Goal: Task Accomplishment & Management: Complete application form

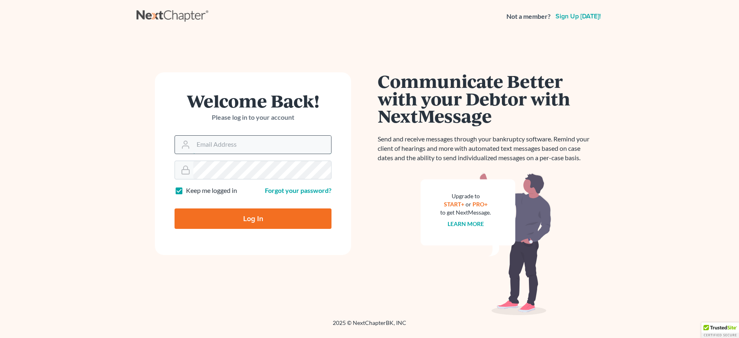
click at [210, 148] on input "Email Address" at bounding box center [262, 145] width 138 height 18
type input "[EMAIL_ADDRESS][DOMAIN_NAME]"
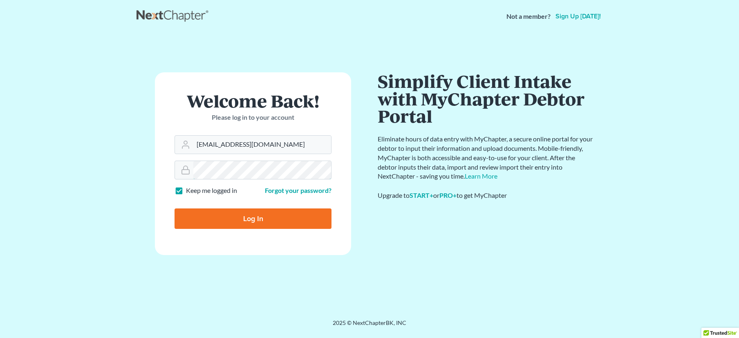
click at [174, 208] on input "Log In" at bounding box center [252, 218] width 157 height 20
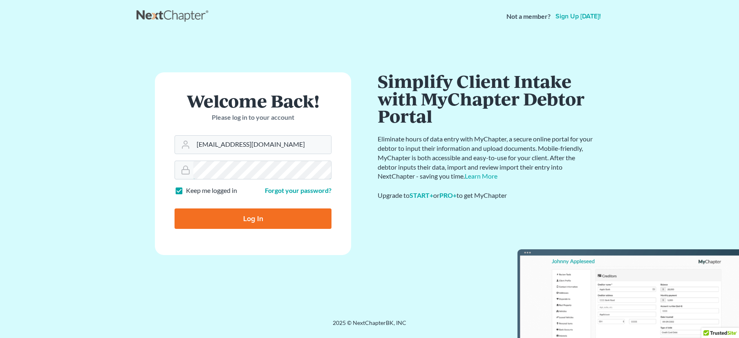
type input "Thinking..."
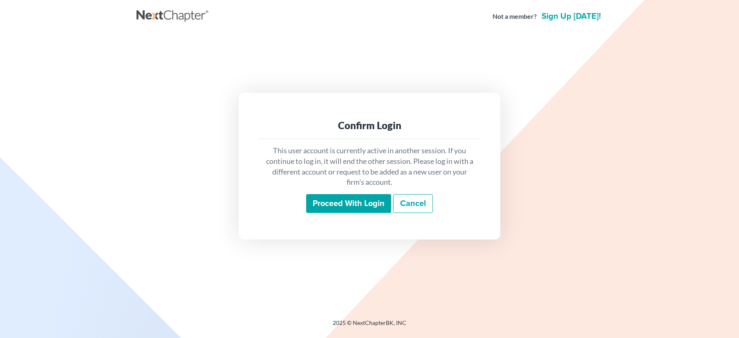
scroll to position [703, 0]
click at [353, 203] on input "Proceed with login" at bounding box center [348, 203] width 85 height 19
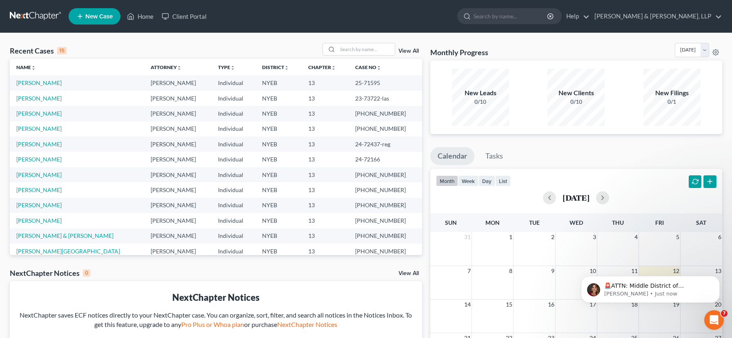
click at [103, 17] on span "New Case" at bounding box center [98, 16] width 27 height 6
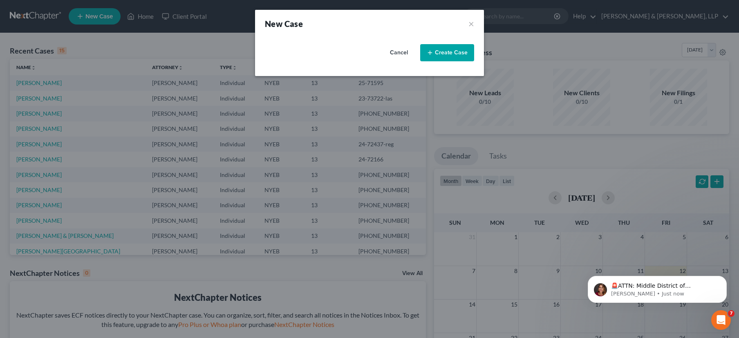
select select "53"
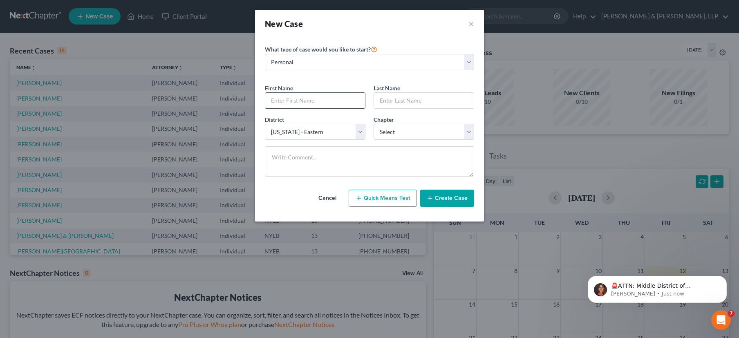
click at [292, 103] on input "text" at bounding box center [315, 101] width 100 height 16
type input "[PERSON_NAME]"
type input "[PERSON_NAME], III"
click at [467, 131] on select "Select 7 11 12 13" at bounding box center [423, 132] width 100 height 16
select select "3"
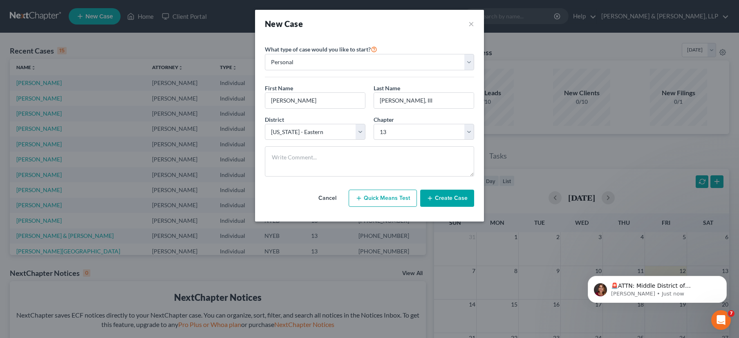
click at [457, 197] on button "Create Case" at bounding box center [447, 198] width 54 height 17
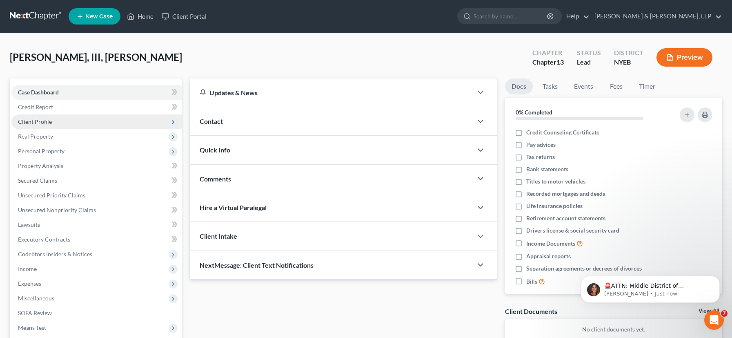
click at [74, 121] on span "Client Profile" at bounding box center [96, 121] width 170 height 15
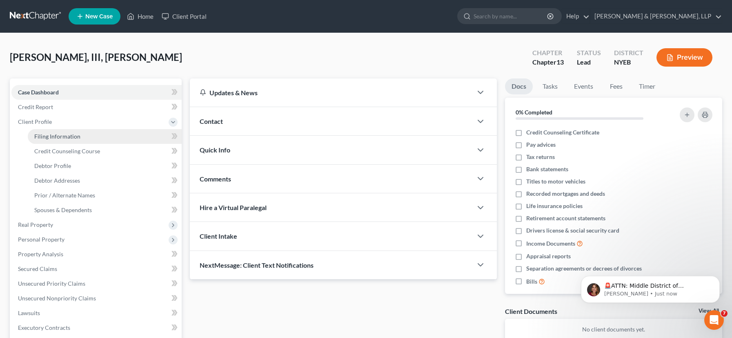
click at [74, 138] on span "Filing Information" at bounding box center [57, 136] width 46 height 7
select select "1"
select select "0"
select select "3"
select select "53"
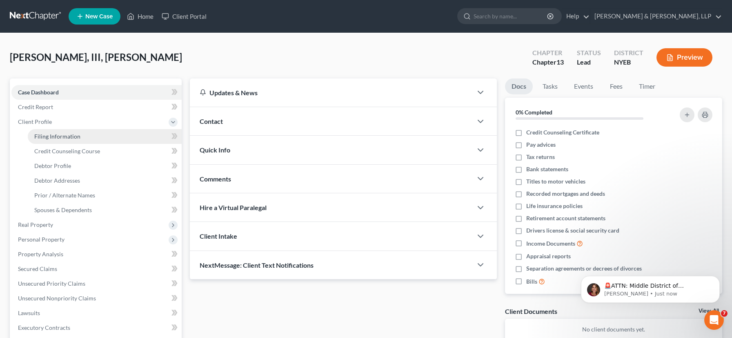
select select "35"
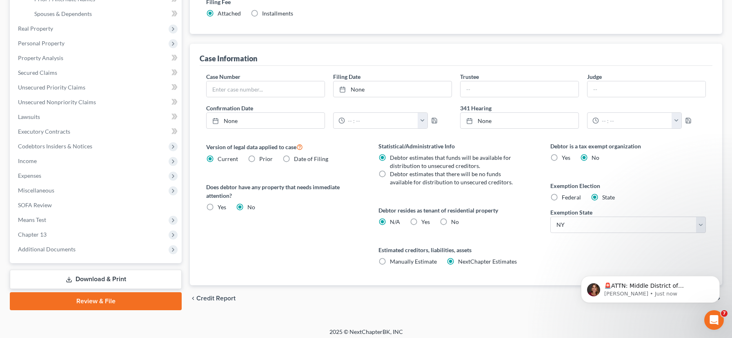
scroll to position [201, 0]
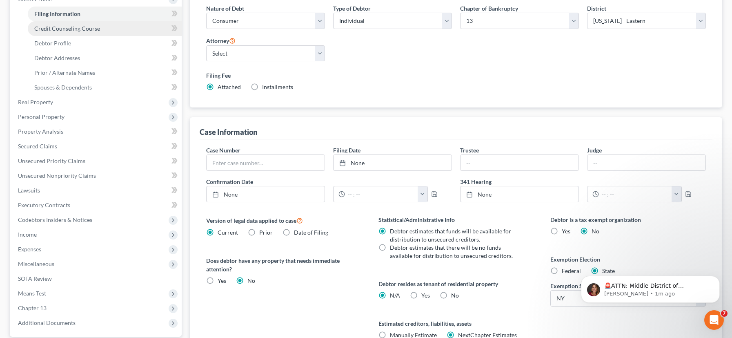
click at [93, 29] on span "Credit Counseling Course" at bounding box center [67, 28] width 66 height 7
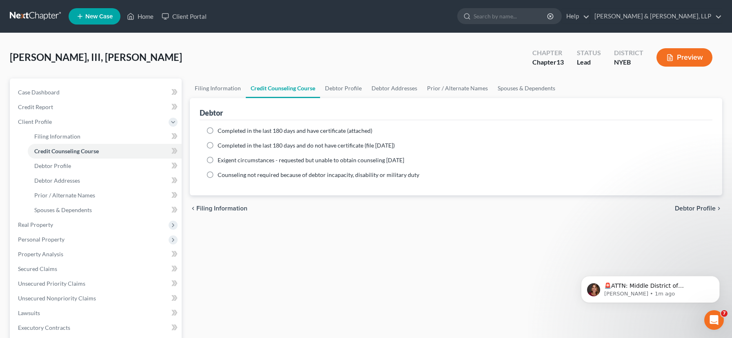
click at [218, 128] on label "Completed in the last 180 days and have certificate (attached)" at bounding box center [295, 131] width 155 height 8
click at [221, 128] on input "Completed in the last 180 days and have certificate (attached)" at bounding box center [223, 129] width 5 height 5
radio input "true"
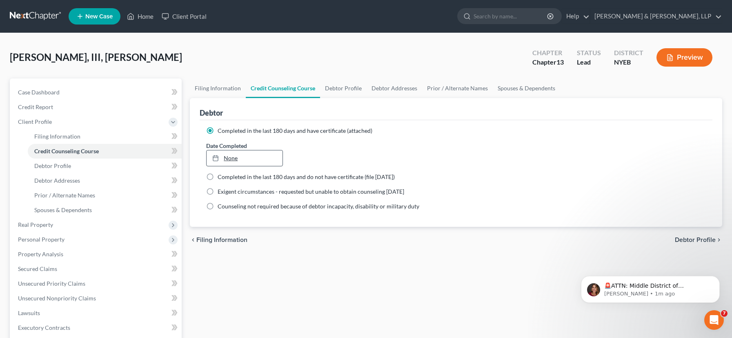
click at [227, 160] on link "None" at bounding box center [245, 158] width 76 height 16
type input "[DATE]"
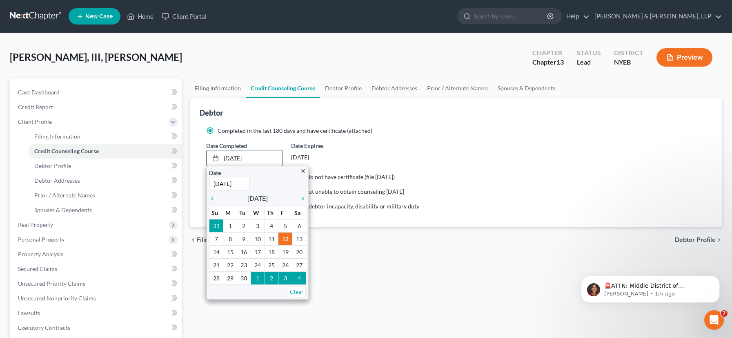
type textarea "[DATE]"
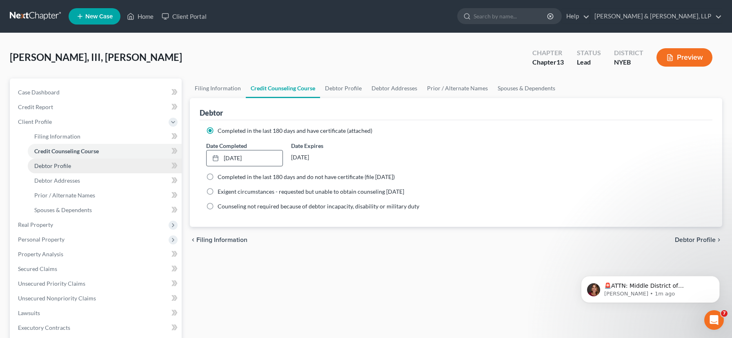
click at [122, 161] on link "Debtor Profile" at bounding box center [105, 165] width 154 height 15
select select "0"
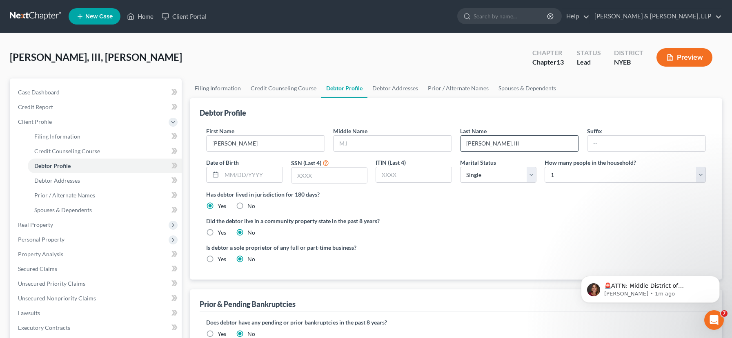
click at [511, 143] on input "[PERSON_NAME], III" at bounding box center [520, 144] width 118 height 16
click at [490, 145] on input "[PERSON_NAME]," at bounding box center [520, 144] width 118 height 16
type input "[PERSON_NAME]"
type input "III"
click at [308, 174] on input "text" at bounding box center [330, 175] width 76 height 16
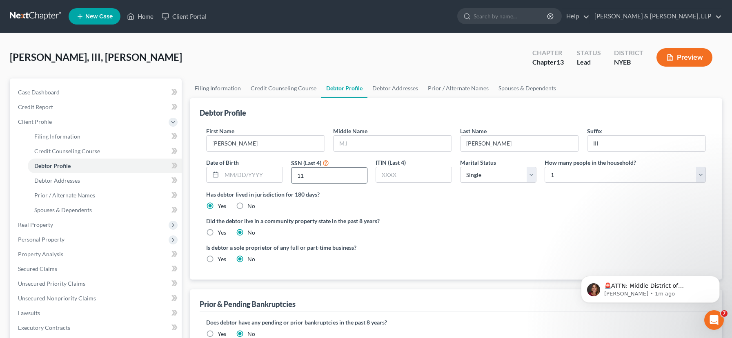
type input "1"
type input "9123"
click at [531, 175] on select "Select Single Married Separated Divorced Widowed" at bounding box center [498, 175] width 76 height 16
select select "1"
click at [634, 172] on select "Select 1 2 3 4 5 6 7 8 9 10 11 12 13 14 15 16 17 18 19 20" at bounding box center [625, 175] width 161 height 16
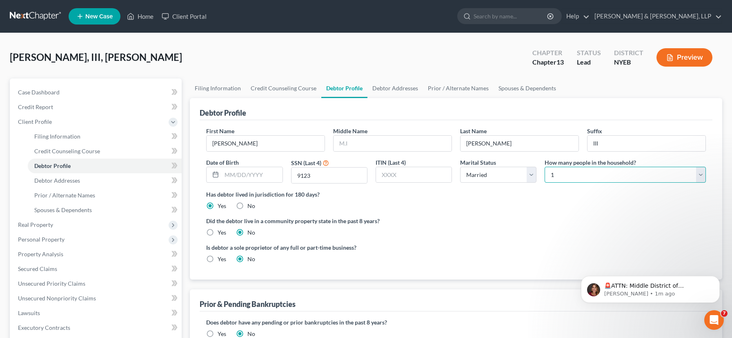
select select "4"
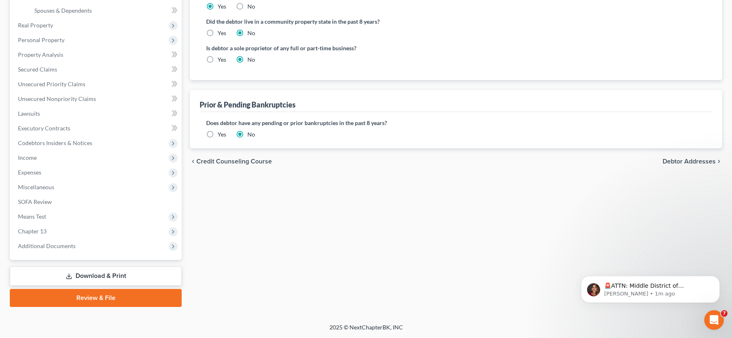
scroll to position [124, 0]
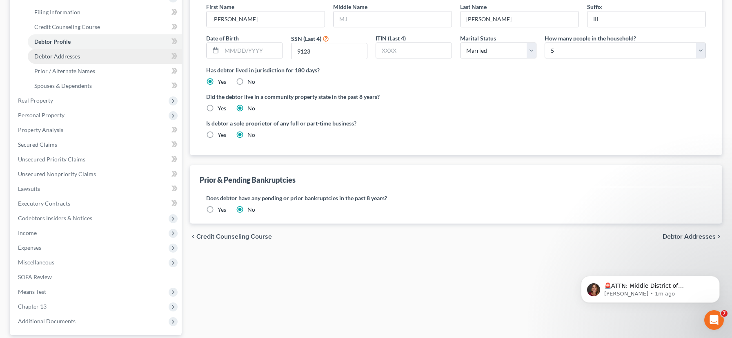
click at [87, 59] on link "Debtor Addresses" at bounding box center [105, 56] width 154 height 15
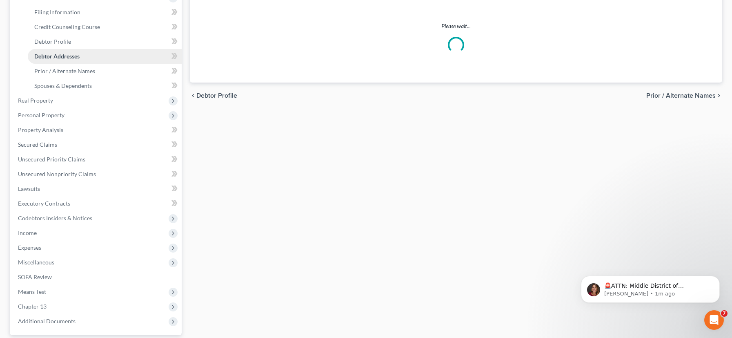
select select "0"
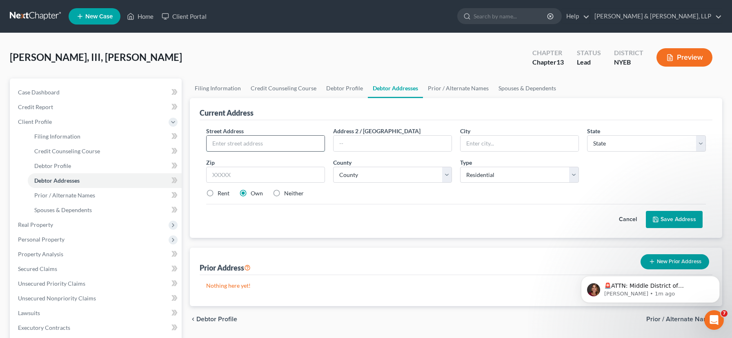
click at [248, 143] on input "text" at bounding box center [266, 144] width 118 height 16
type input "[STREET_ADDRESS][PERSON_NAME]"
type input "Coram"
click at [618, 143] on select "State [US_STATE] AK AR AZ CA CO CT DE DC [GEOGRAPHIC_DATA] [GEOGRAPHIC_DATA] GU…" at bounding box center [646, 143] width 119 height 16
select select "35"
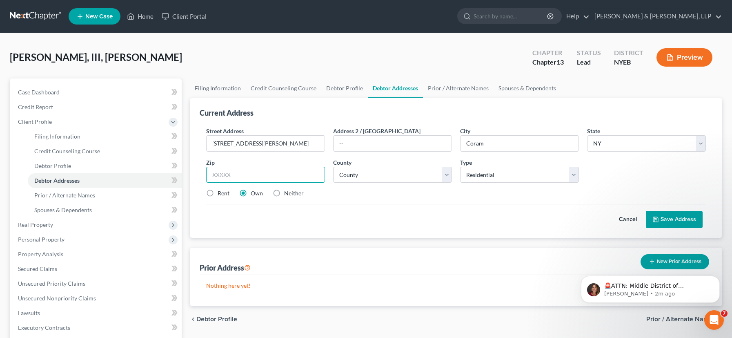
click at [230, 174] on input "text" at bounding box center [265, 175] width 119 height 16
type input "11727"
click at [447, 174] on select "County [GEOGRAPHIC_DATA] [GEOGRAPHIC_DATA] [GEOGRAPHIC_DATA] [GEOGRAPHIC_DATA] …" at bounding box center [392, 175] width 119 height 16
select select "51"
click at [677, 221] on button "Save Address" at bounding box center [674, 219] width 57 height 17
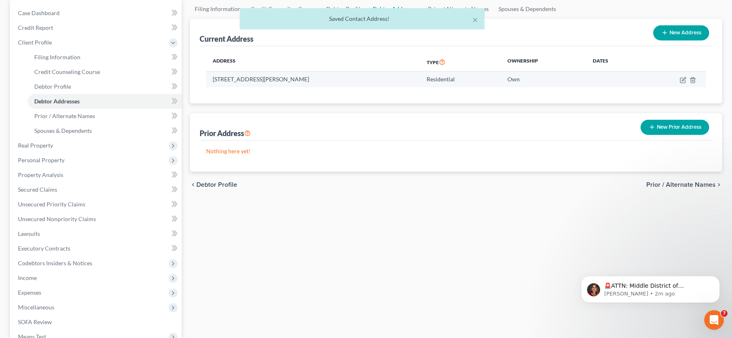
scroll to position [114, 0]
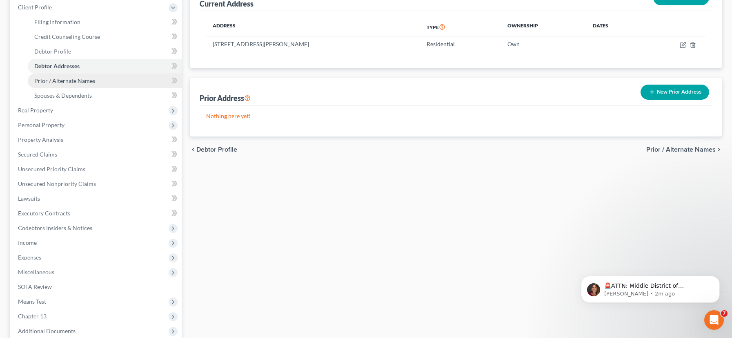
click at [93, 84] on span "Prior / Alternate Names" at bounding box center [64, 80] width 61 height 7
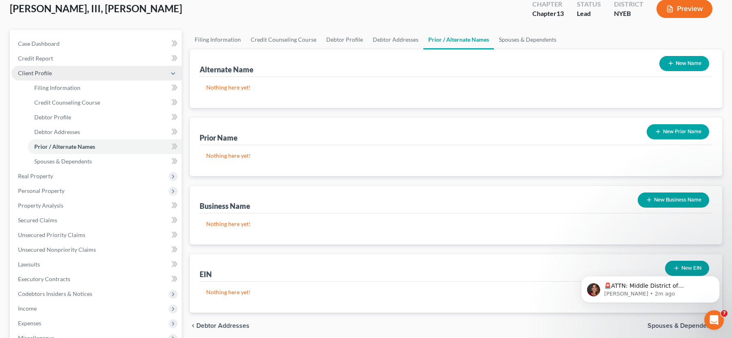
scroll to position [55, 0]
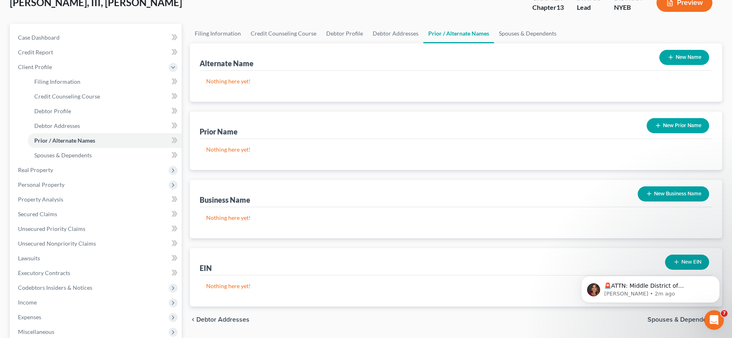
click at [688, 57] on button "New Name" at bounding box center [685, 57] width 50 height 15
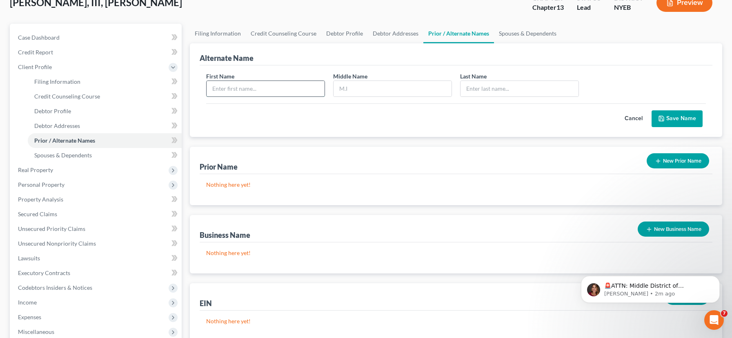
click at [281, 84] on input "text" at bounding box center [266, 89] width 118 height 16
type input "[PERSON_NAME]"
click at [665, 117] on icon "submit" at bounding box center [662, 118] width 7 height 7
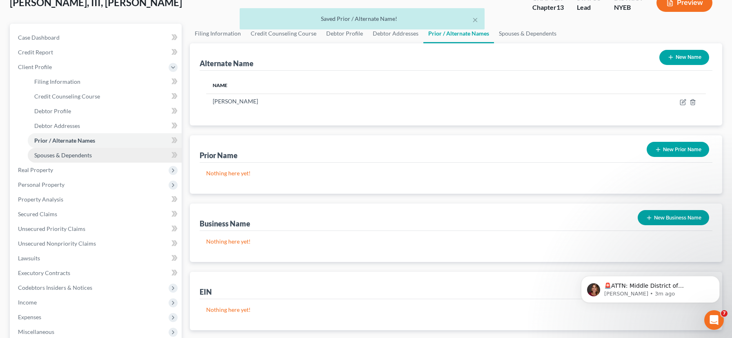
click at [109, 157] on link "Spouses & Dependents" at bounding box center [105, 155] width 154 height 15
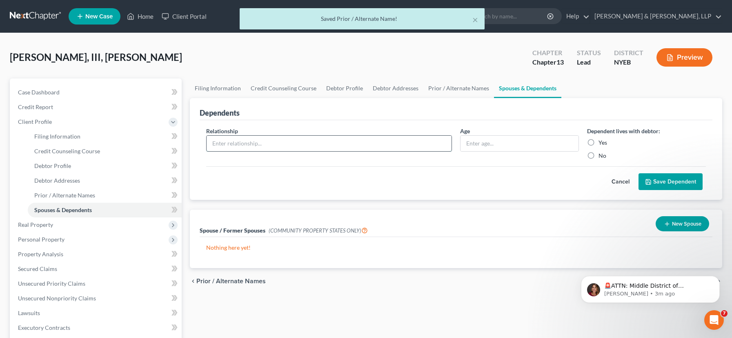
click at [377, 140] on input "text" at bounding box center [329, 144] width 245 height 16
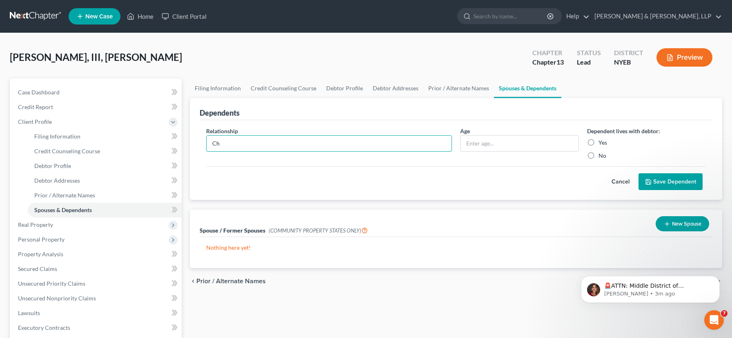
type input "C"
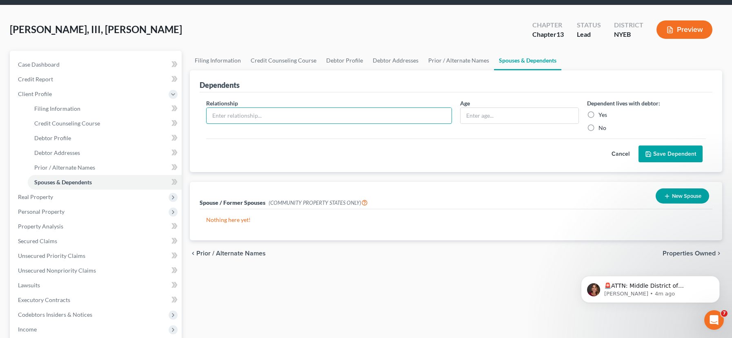
scroll to position [42, 0]
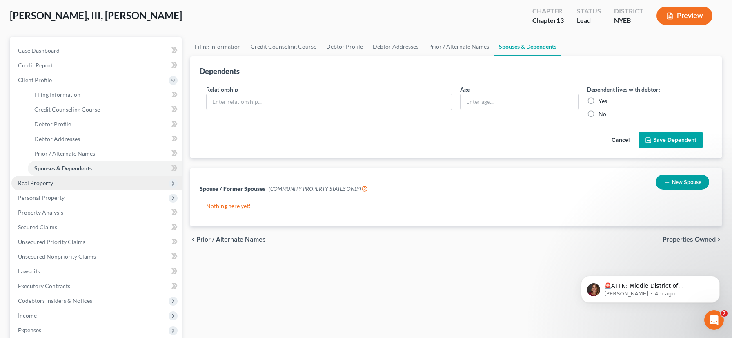
click at [46, 188] on span "Real Property" at bounding box center [96, 183] width 170 height 15
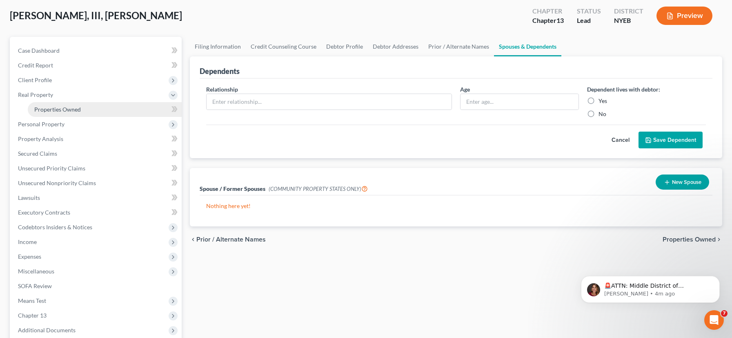
click at [62, 112] on span "Properties Owned" at bounding box center [57, 109] width 47 height 7
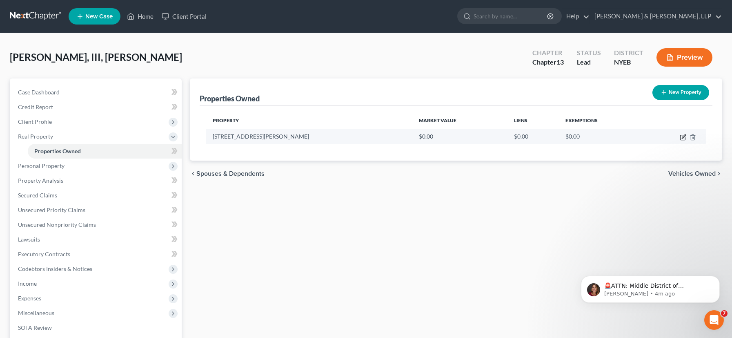
click at [681, 137] on icon "button" at bounding box center [683, 137] width 5 height 5
select select "35"
select select "51"
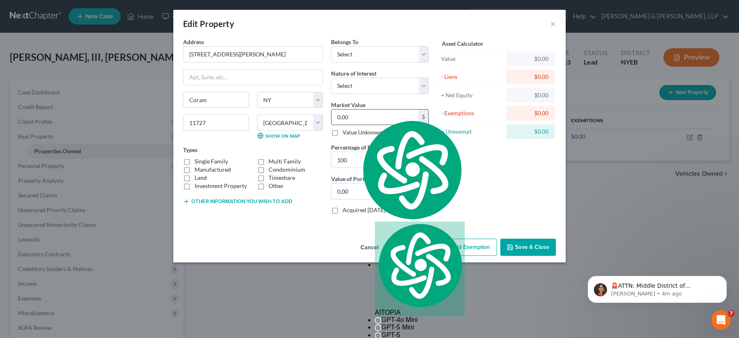
click at [354, 114] on input "0.00" at bounding box center [374, 117] width 87 height 16
type input "4"
type input "4.00"
type input "40"
type input "40.00"
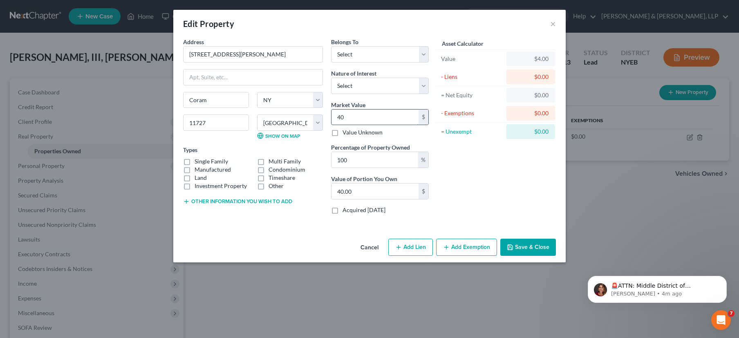
type input "400"
type input "400.00"
type input "4000"
type input "4,000.00"
type input "4,0000"
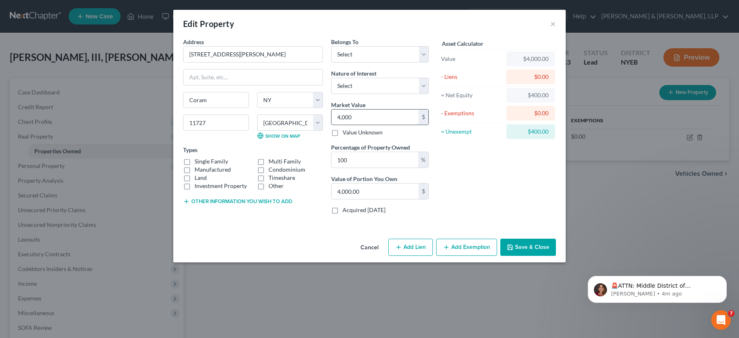
type input "40,000.00"
type input "40,0000"
type input "400,000.00"
type input "400,000"
click at [194, 161] on label "Single Family" at bounding box center [210, 161] width 33 height 8
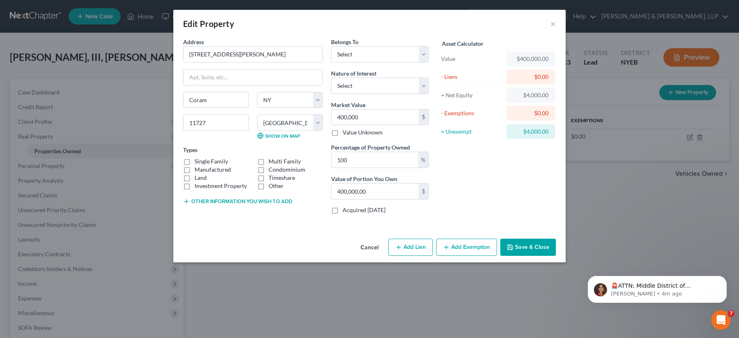
click at [198, 161] on input "Single Family" at bounding box center [200, 159] width 5 height 5
checkbox input "true"
click at [415, 246] on button "Add Lien" at bounding box center [410, 247] width 45 height 17
select select "0"
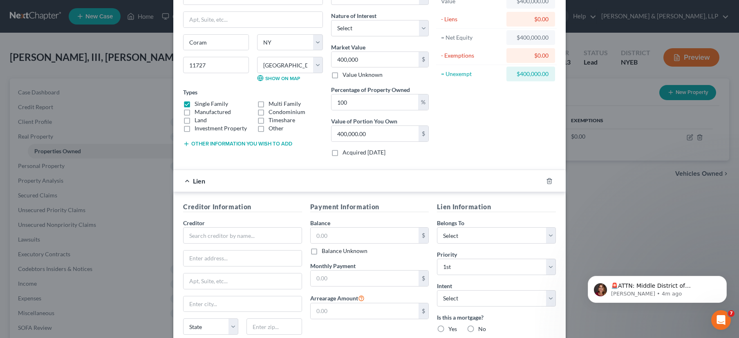
scroll to position [137, 0]
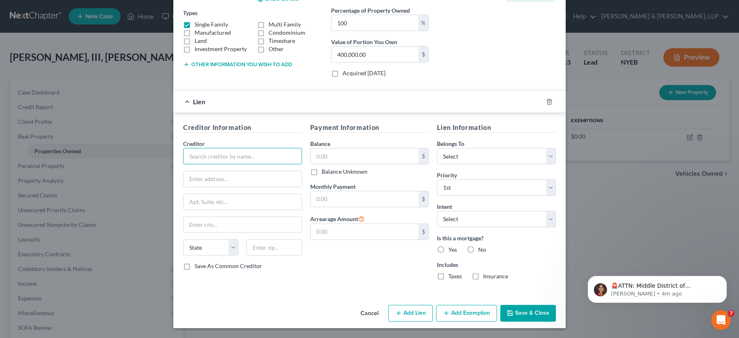
click at [224, 154] on input "text" at bounding box center [242, 156] width 119 height 16
type input "Suffolk County Comptroller"
type input "Dept. of Taxation and Finance"
type input "[STREET_ADDRESS]"
type input "Riverhead"
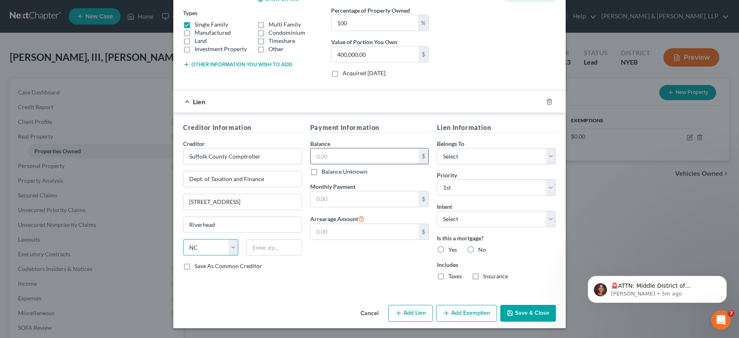
select select "35"
type input "11901-3311"
click at [325, 153] on input "text" at bounding box center [364, 156] width 108 height 16
type input "55,000"
click at [486, 153] on select "Select Debtor 1 Only Debtor 2 Only Debtor 1 And Debtor 2 Only At Least One Of T…" at bounding box center [496, 156] width 119 height 16
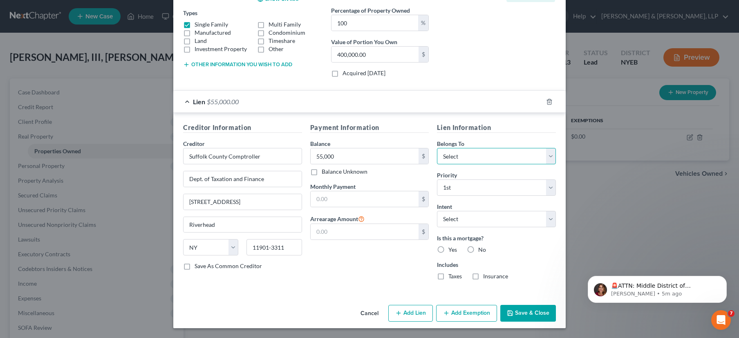
select select "3"
click at [479, 219] on select "Select Surrender Redeem Reaffirm Avoid Other" at bounding box center [496, 219] width 119 height 16
select select "4"
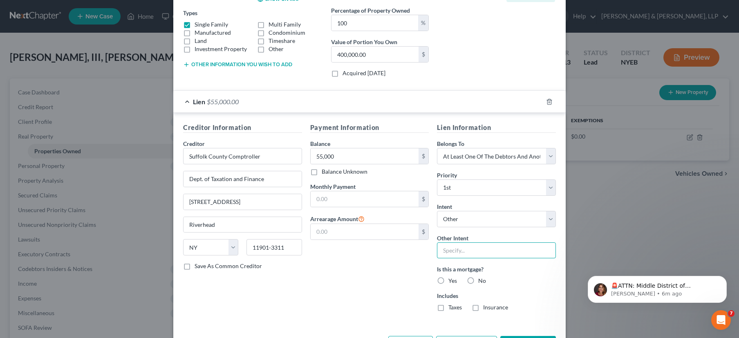
click at [456, 251] on input "text" at bounding box center [496, 250] width 119 height 16
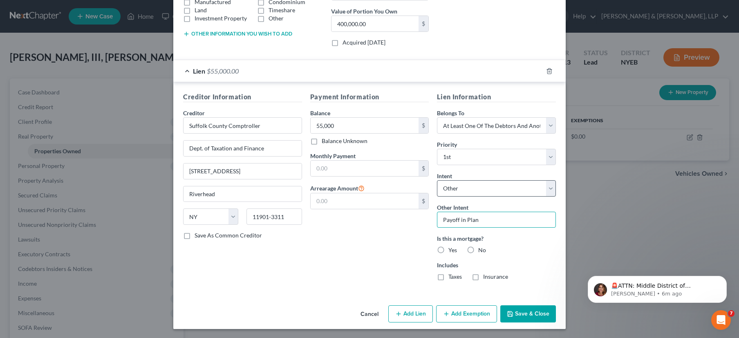
scroll to position [168, 0]
type input "Payoff in Plan"
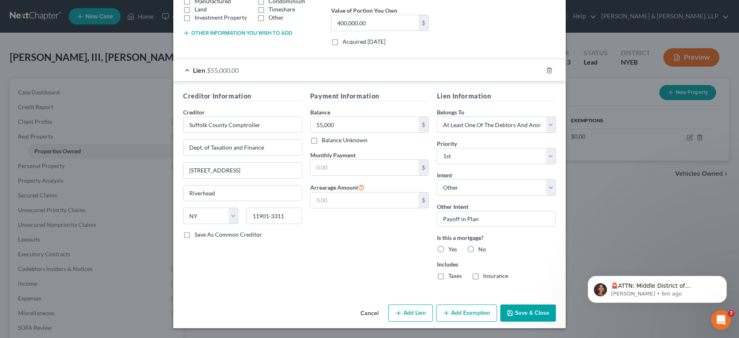
click at [478, 250] on label "No" at bounding box center [482, 249] width 8 height 8
click at [481, 250] on input "No" at bounding box center [483, 247] width 5 height 5
radio input "true"
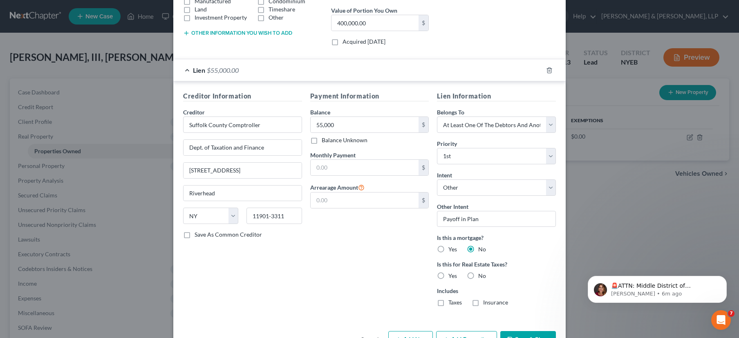
click at [448, 275] on label "Yes" at bounding box center [452, 276] width 9 height 8
click at [451, 275] on input "Yes" at bounding box center [453, 274] width 5 height 5
radio input "true"
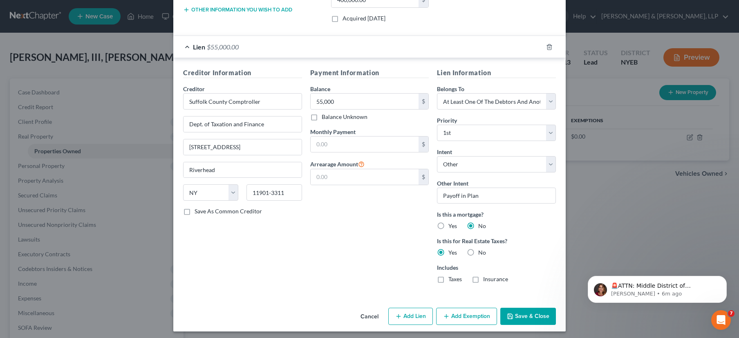
scroll to position [195, 0]
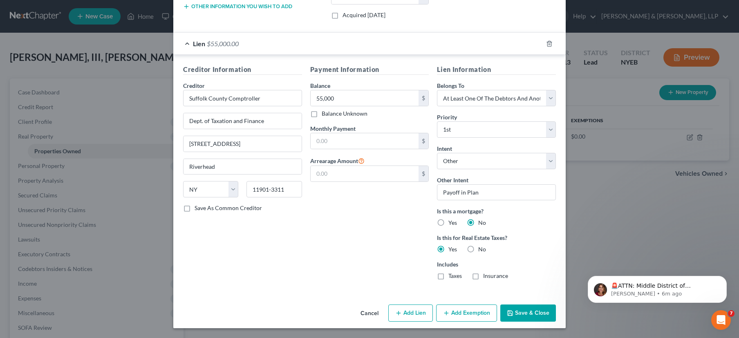
click at [448, 276] on label "Taxes" at bounding box center [454, 276] width 13 height 8
click at [451, 276] on input "Taxes" at bounding box center [453, 274] width 5 height 5
checkbox input "true"
click at [526, 314] on button "Save & Close" at bounding box center [528, 312] width 56 height 17
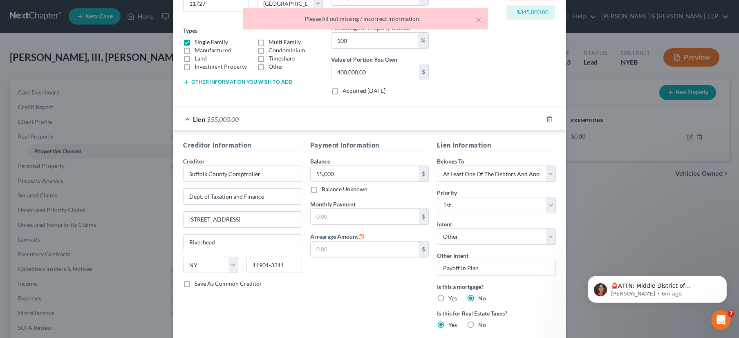
scroll to position [112, 0]
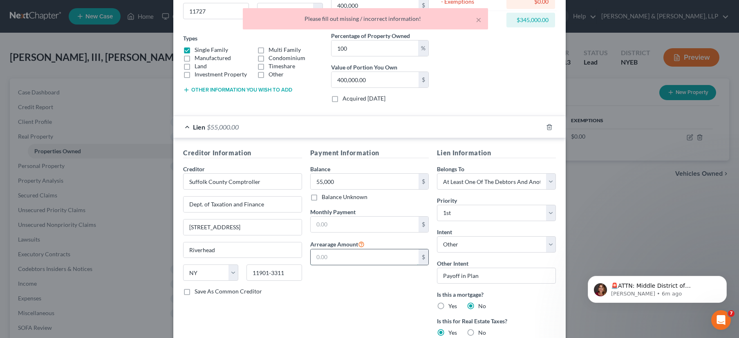
click at [355, 254] on input "text" at bounding box center [364, 257] width 108 height 16
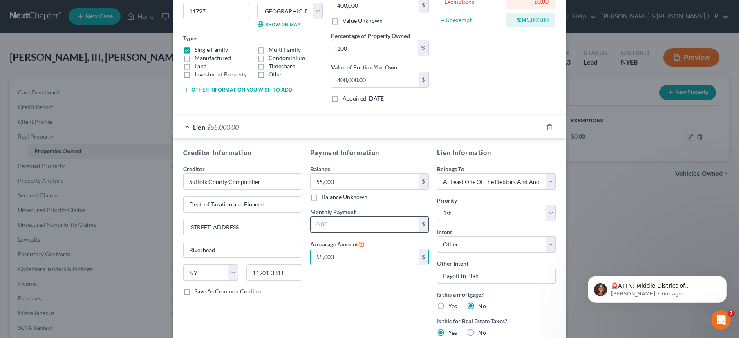
type input "55,000"
click at [315, 217] on input "text" at bounding box center [364, 225] width 108 height 16
type input "0"
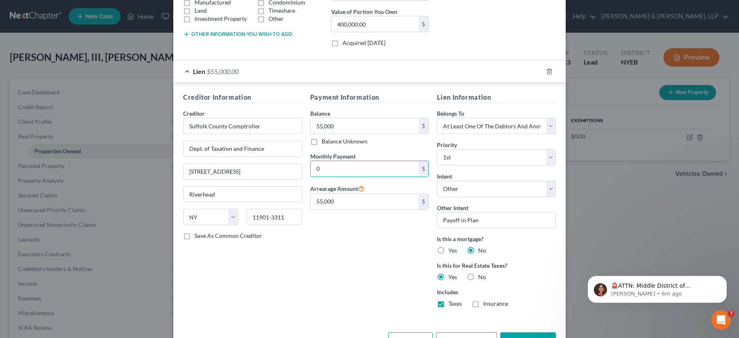
scroll to position [183, 0]
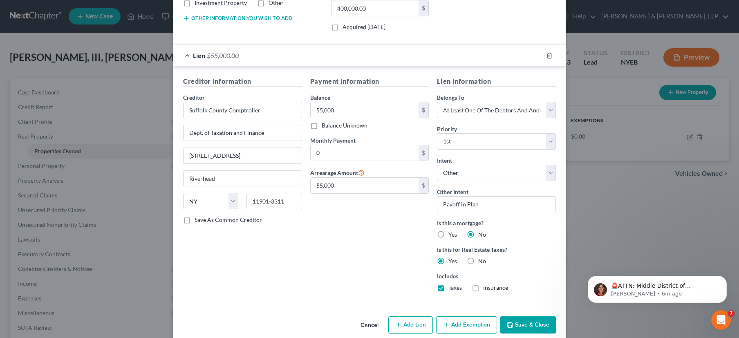
click at [534, 324] on button "Save & Close" at bounding box center [528, 324] width 56 height 17
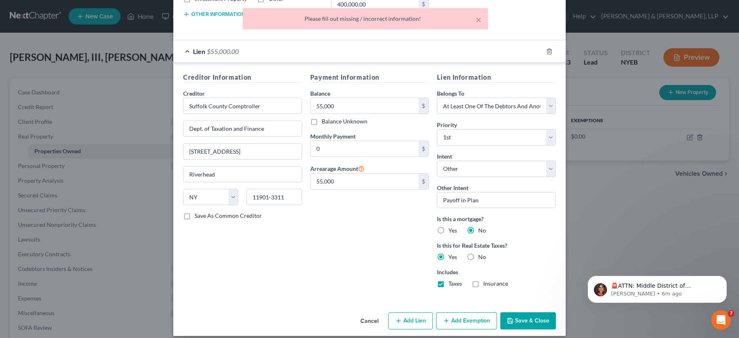
scroll to position [195, 0]
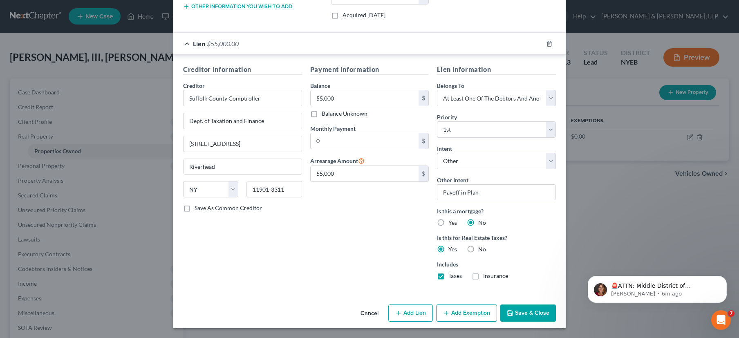
click at [194, 209] on label "Save As Common Creditor" at bounding box center [227, 208] width 67 height 8
click at [198, 209] on input "Save As Common Creditor" at bounding box center [200, 206] width 5 height 5
checkbox input "true"
click at [521, 313] on button "Save & Close" at bounding box center [528, 312] width 56 height 17
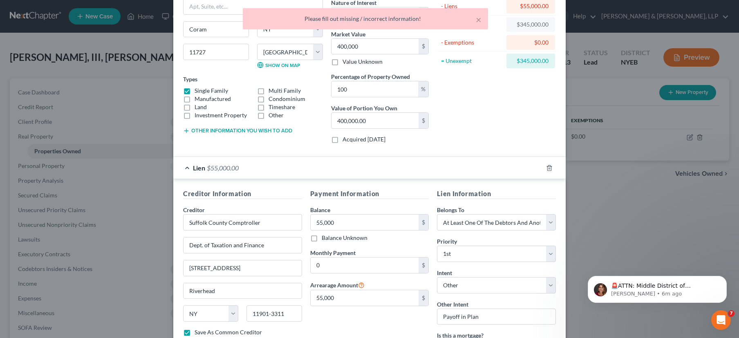
scroll to position [0, 0]
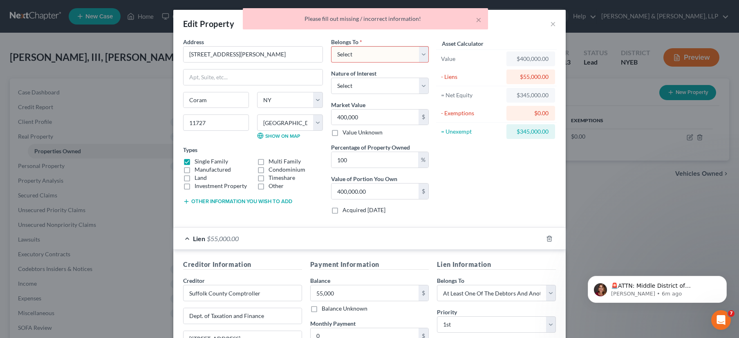
click at [419, 58] on select "Select Debtor 1 Only Debtor 2 Only Debtor 1 And Debtor 2 Only At Least One Of T…" at bounding box center [380, 54] width 98 height 16
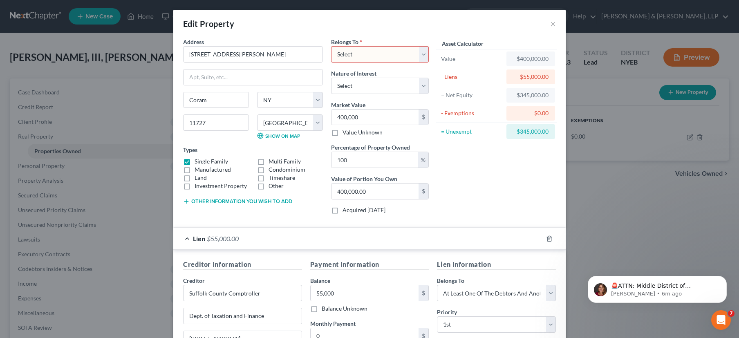
select select "3"
click at [418, 85] on select "Select Fee Simple Joint Tenant Life Estate Equitable Interest Future Interest T…" at bounding box center [380, 86] width 98 height 16
click at [422, 55] on select "Select Debtor 1 Only Debtor 2 Only Debtor 1 And Debtor 2 Only At Least One Of T…" at bounding box center [380, 54] width 98 height 16
click at [415, 85] on select "Select Fee Simple Joint Tenant Life Estate Equitable Interest Future Interest T…" at bounding box center [380, 86] width 98 height 16
select select "0"
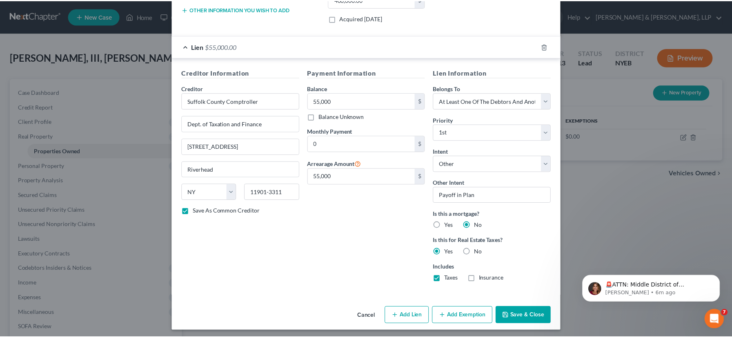
scroll to position [195, 0]
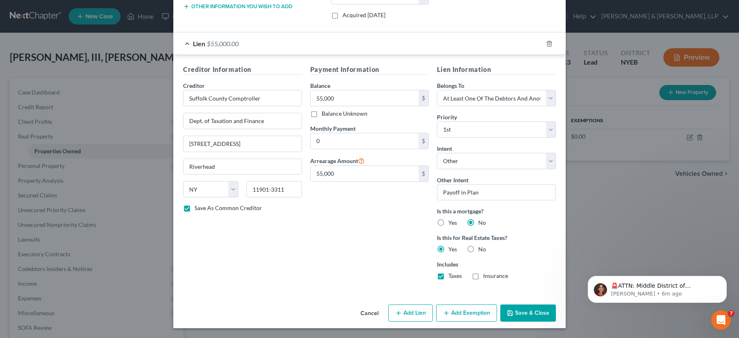
click at [530, 311] on button "Save & Close" at bounding box center [528, 312] width 56 height 17
checkbox input "false"
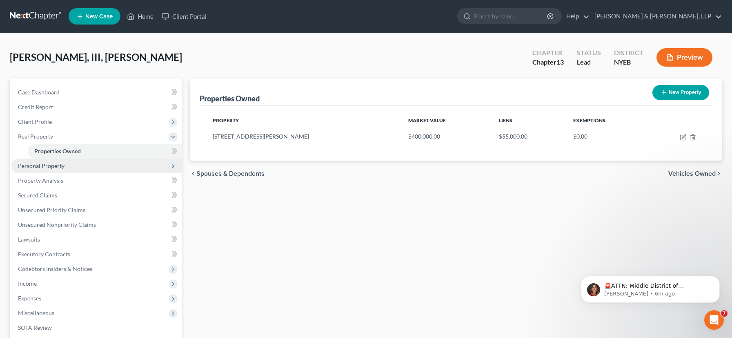
scroll to position [2, 0]
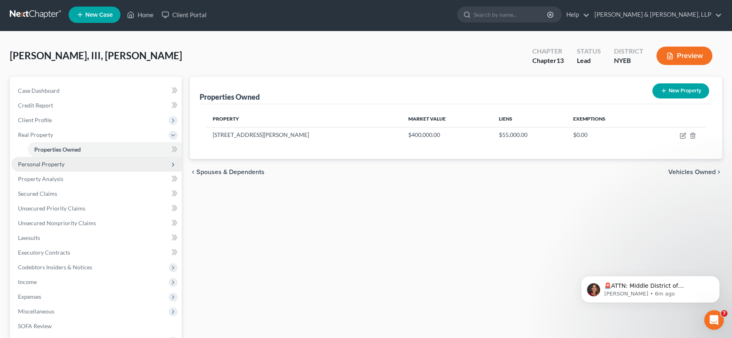
click at [147, 165] on span "Personal Property" at bounding box center [96, 164] width 170 height 15
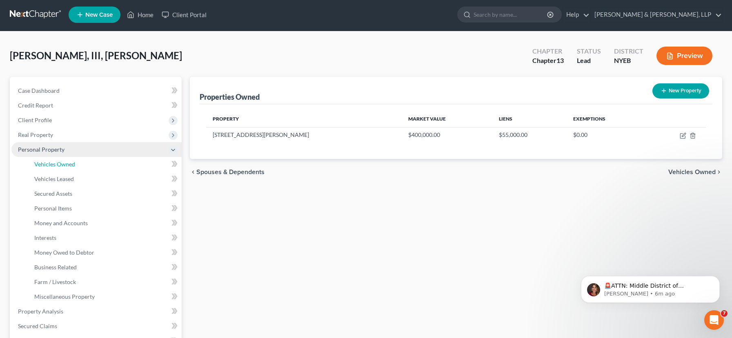
click at [147, 165] on link "Vehicles Owned" at bounding box center [105, 164] width 154 height 15
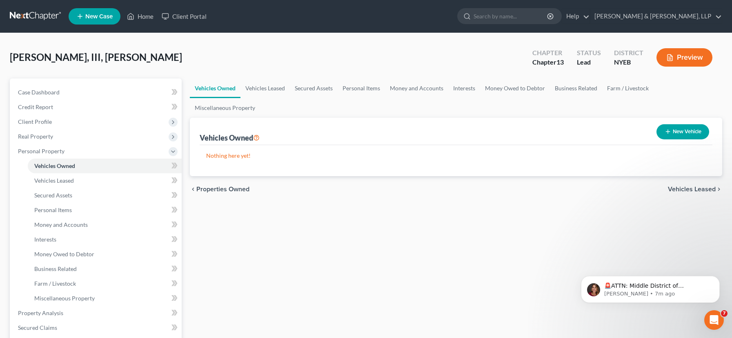
click at [680, 124] on button "New Vehicle" at bounding box center [683, 131] width 53 height 15
select select "0"
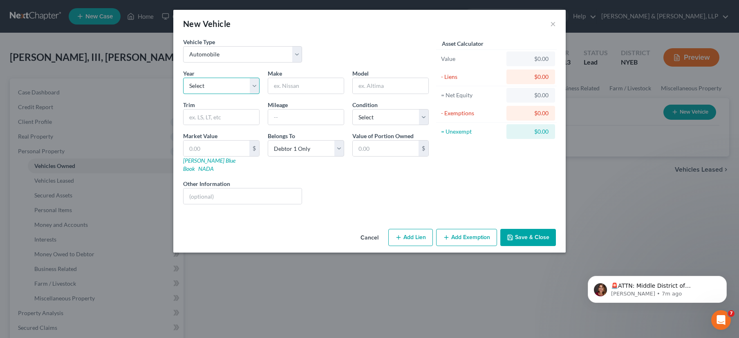
click at [219, 82] on select "Select 2026 2025 2024 2023 2022 2021 2020 2019 2018 2017 2016 2015 2014 2013 20…" at bounding box center [221, 86] width 76 height 16
select select "8"
click at [290, 86] on input "text" at bounding box center [306, 86] width 76 height 16
type input "Kia"
type input "D"
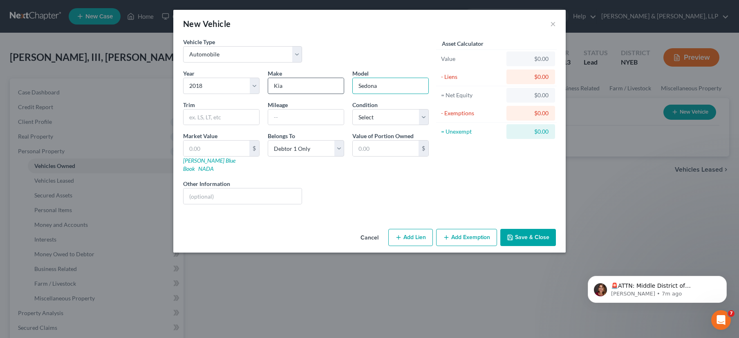
type input "Sedona"
type input "170000"
click at [388, 116] on select "Select Excellent Very Good Good Fair Poor" at bounding box center [390, 117] width 76 height 16
select select "3"
click at [225, 147] on input "text" at bounding box center [216, 149] width 66 height 16
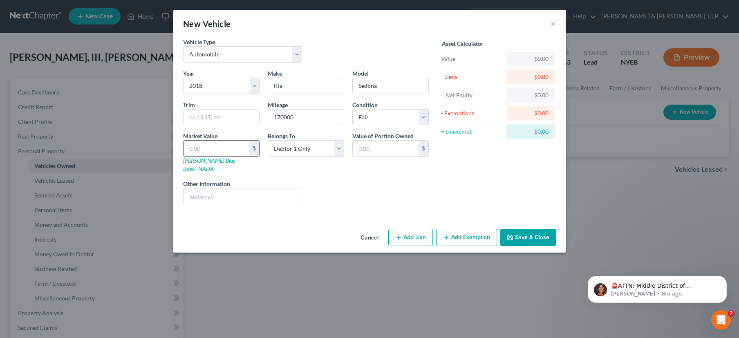
type input "6,000"
type input "6,000.00"
drag, startPoint x: 202, startPoint y: 149, endPoint x: 197, endPoint y: 150, distance: 4.6
click at [202, 149] on input "6,000" at bounding box center [216, 149] width 66 height 16
click at [193, 150] on input "6,000" at bounding box center [216, 149] width 66 height 16
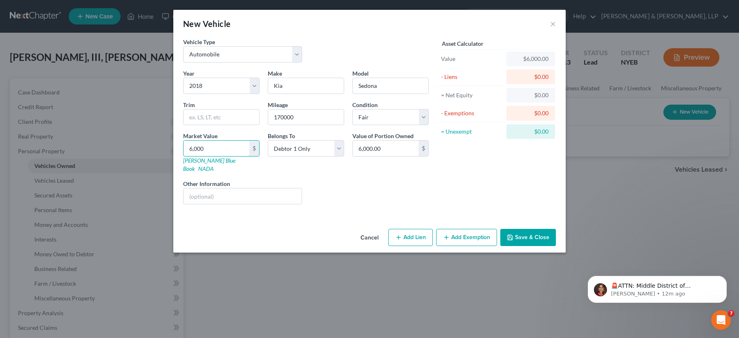
type input ",000"
type input "000.00"
type input "0004"
type input "0,004.00"
type input "0,004"
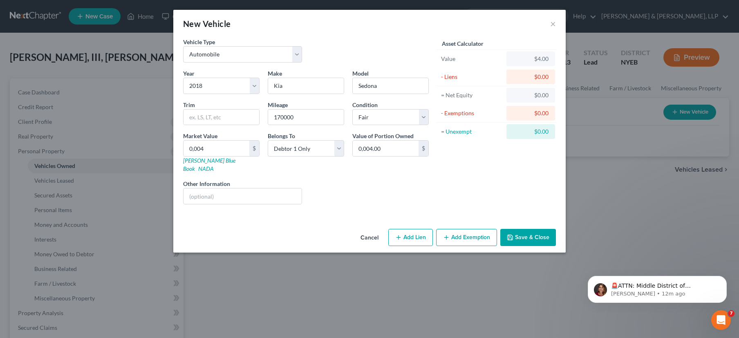
click at [511, 234] on icon "button" at bounding box center [510, 237] width 7 height 7
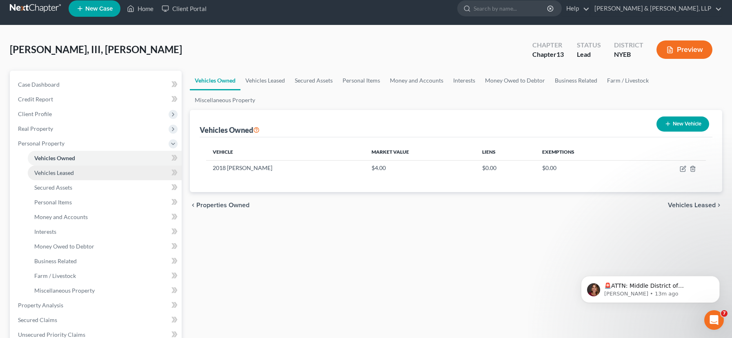
click at [90, 175] on link "Vehicles Leased" at bounding box center [105, 172] width 154 height 15
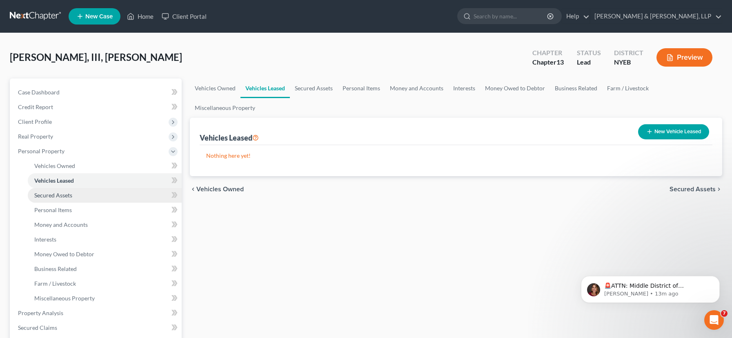
click at [72, 194] on span "Secured Assets" at bounding box center [53, 195] width 38 height 7
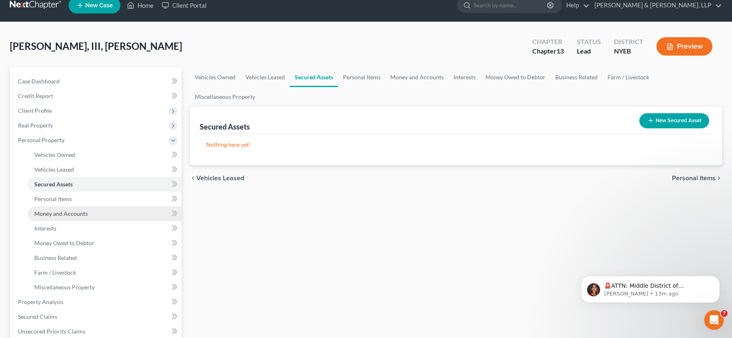
click at [76, 213] on span "Money and Accounts" at bounding box center [61, 213] width 54 height 7
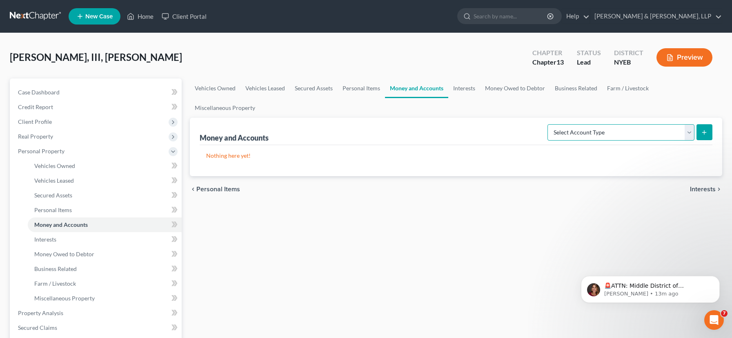
click at [693, 124] on select "Select Account Type Brokerage Cash on Hand Certificates of Deposit Checking Acc…" at bounding box center [621, 132] width 147 height 16
select select "checking"
click at [703, 129] on icon "submit" at bounding box center [704, 132] width 7 height 7
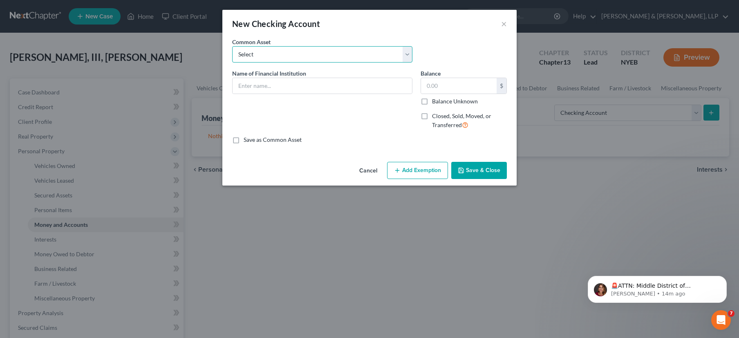
click at [406, 54] on select "Select Citibank" at bounding box center [322, 54] width 180 height 16
click at [280, 86] on input "text" at bounding box center [321, 86] width 179 height 16
type input "TD Bank"
click at [453, 87] on input "text" at bounding box center [459, 86] width 76 height 16
type input "168.00"
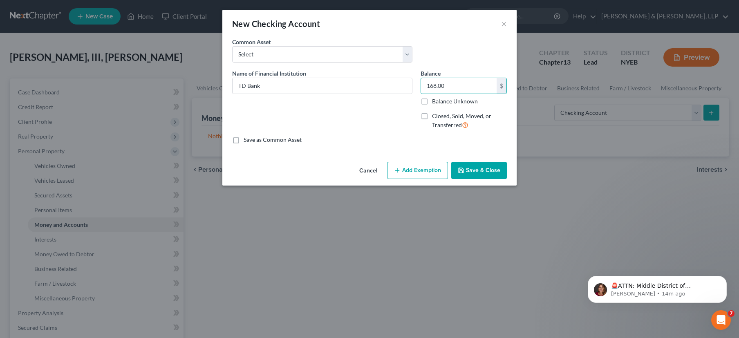
click at [488, 172] on button "Save & Close" at bounding box center [479, 170] width 56 height 17
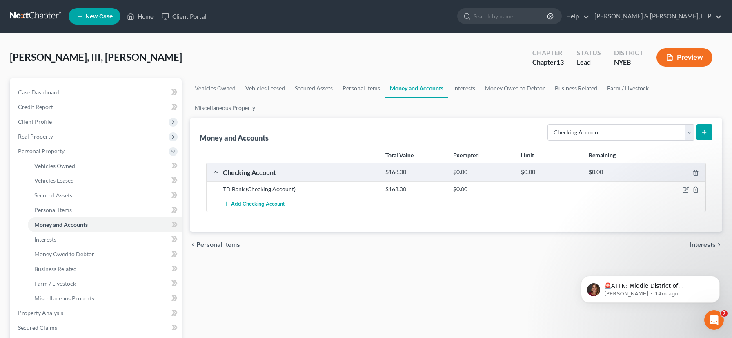
click at [709, 124] on button "submit" at bounding box center [705, 132] width 16 height 16
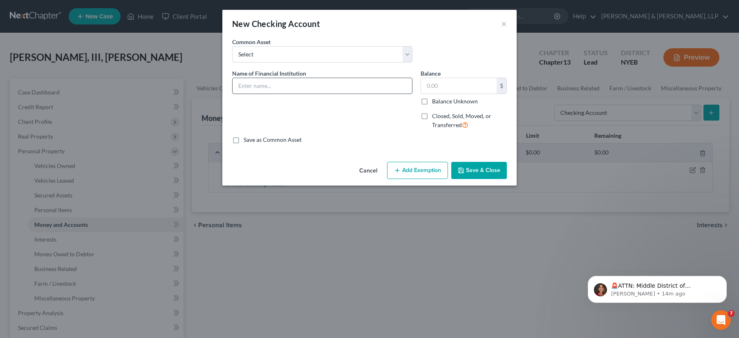
click at [263, 86] on input "text" at bounding box center [321, 86] width 179 height 16
type input "TD Bank"
click at [434, 85] on input "text" at bounding box center [459, 86] width 76 height 16
type input "243.69"
click at [483, 173] on button "Save & Close" at bounding box center [479, 170] width 56 height 17
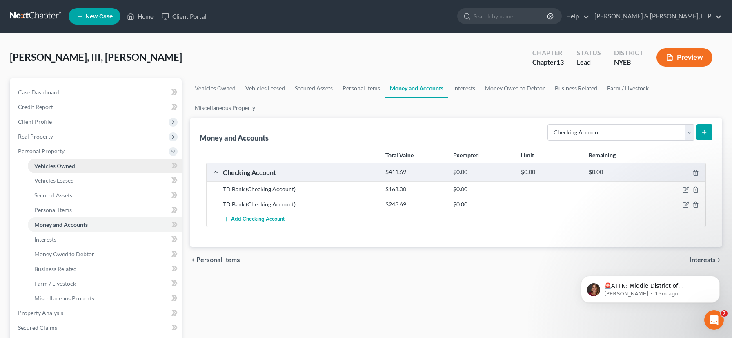
click at [107, 170] on link "Vehicles Owned" at bounding box center [105, 165] width 154 height 15
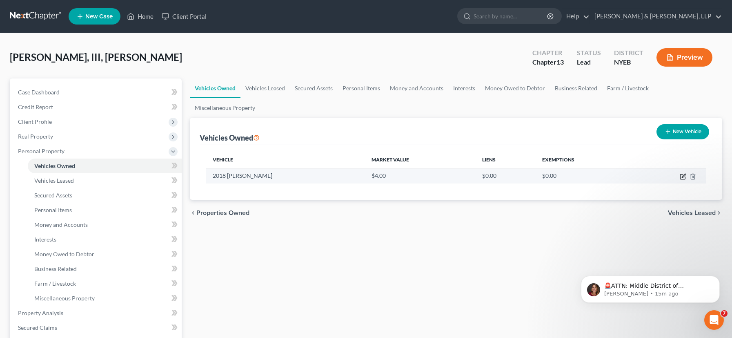
click at [683, 173] on icon "button" at bounding box center [683, 176] width 7 height 7
select select "0"
select select "8"
select select "3"
select select "0"
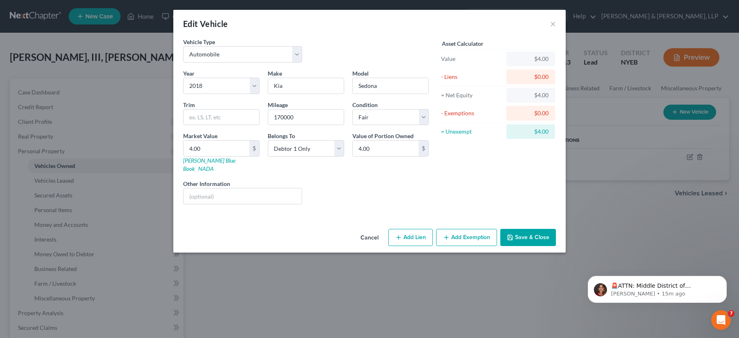
click at [468, 230] on button "Add Exemption" at bounding box center [466, 237] width 61 height 17
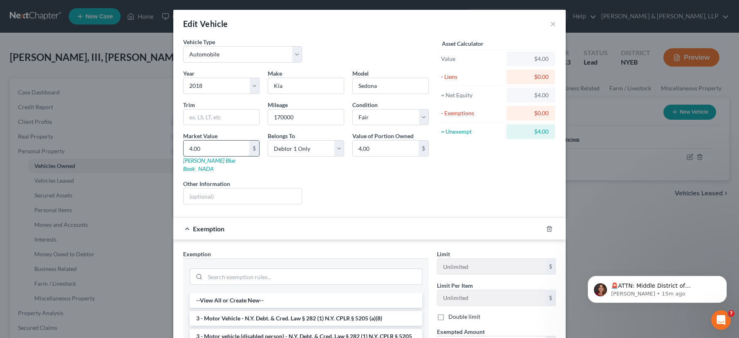
click at [188, 150] on input "4.00" at bounding box center [216, 149] width 66 height 16
type input "40.00"
type input "400.00"
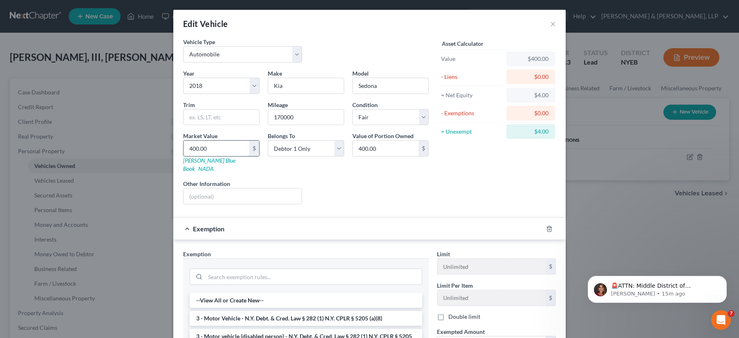
type input "4000.00"
type input "4,000.00"
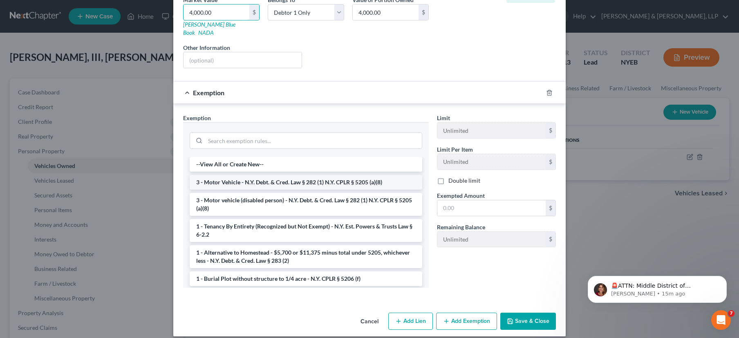
type input "4,000.00"
click at [309, 177] on li "3 - Motor Vehicle - N.Y. Debt. & Cred. Law § 282 (1) N.Y. CPLR § 5205 (a)(8)" at bounding box center [306, 182] width 232 height 15
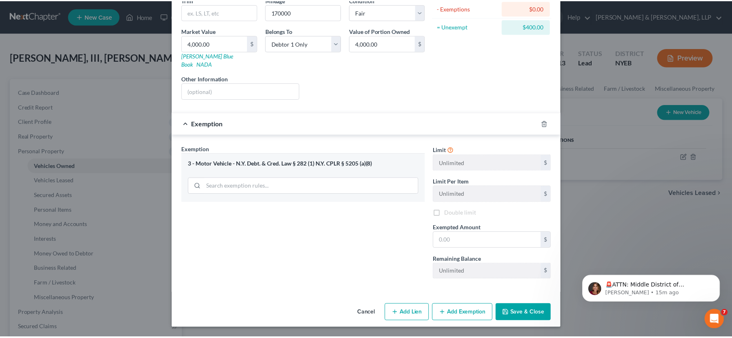
scroll to position [97, 0]
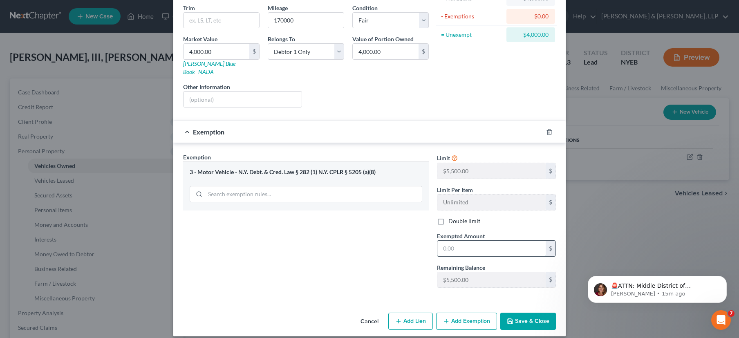
click at [448, 242] on input "text" at bounding box center [491, 249] width 108 height 16
type input "5,500"
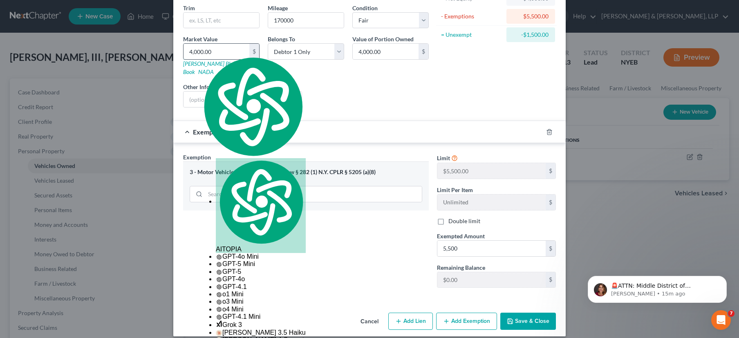
click at [195, 51] on input "4,000.00" at bounding box center [216, 52] width 66 height 16
type input "5"
type input "5.00"
type input "50"
type input "50.00"
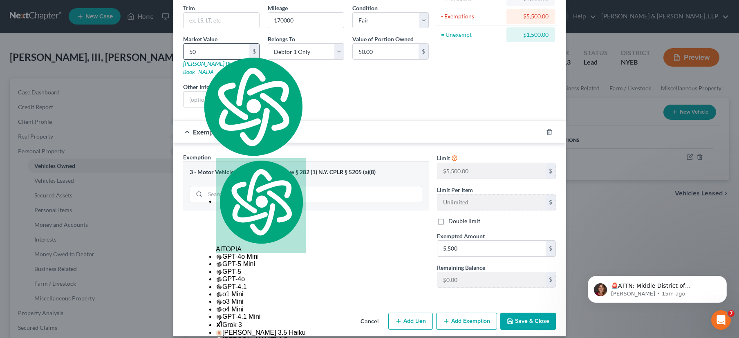
type input "500"
type input "500.00"
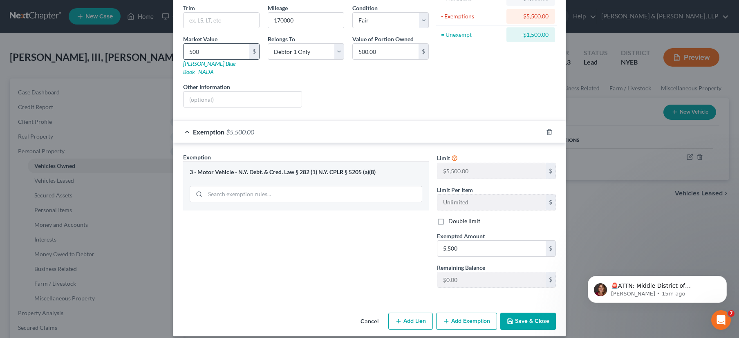
type input "5000"
type input "5,000.00"
type input "5,000"
click at [527, 314] on button "Save & Close" at bounding box center [528, 321] width 56 height 17
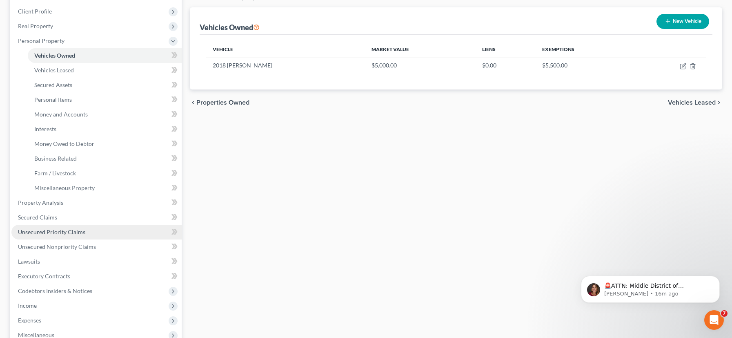
scroll to position [116, 0]
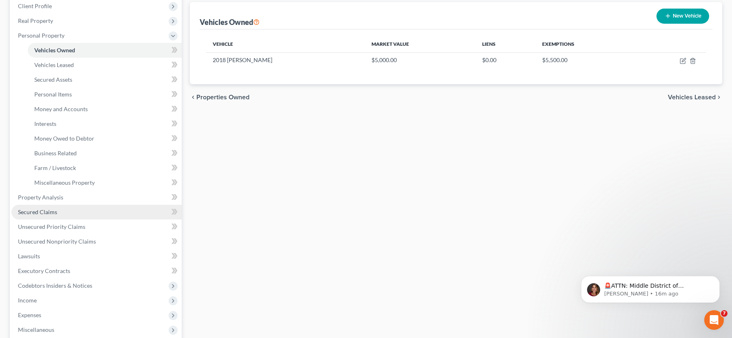
click at [105, 209] on link "Secured Claims" at bounding box center [96, 212] width 170 height 15
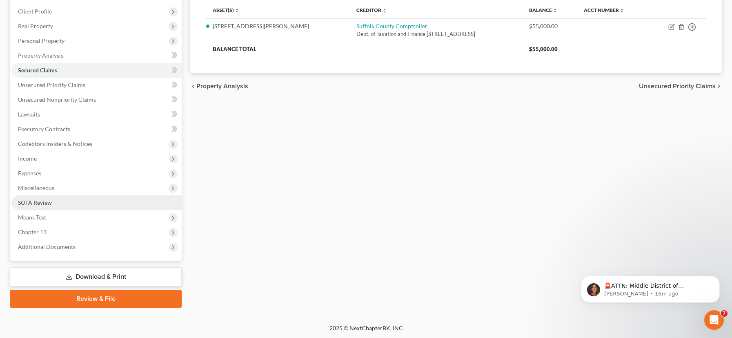
scroll to position [111, 0]
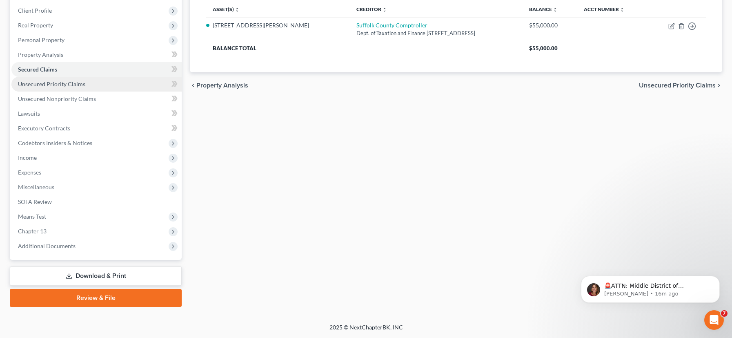
click at [89, 86] on link "Unsecured Priority Claims" at bounding box center [96, 84] width 170 height 15
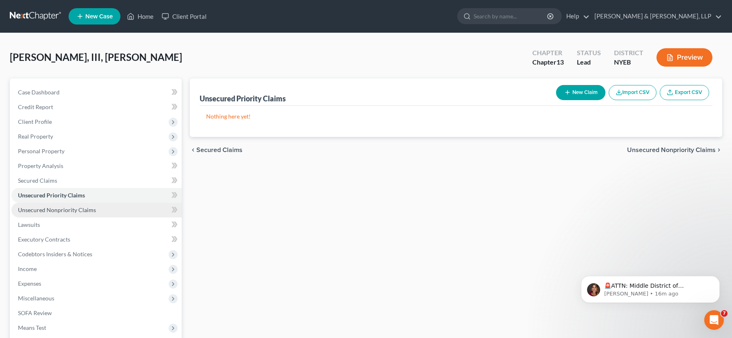
click at [94, 210] on span "Unsecured Nonpriority Claims" at bounding box center [57, 209] width 78 height 7
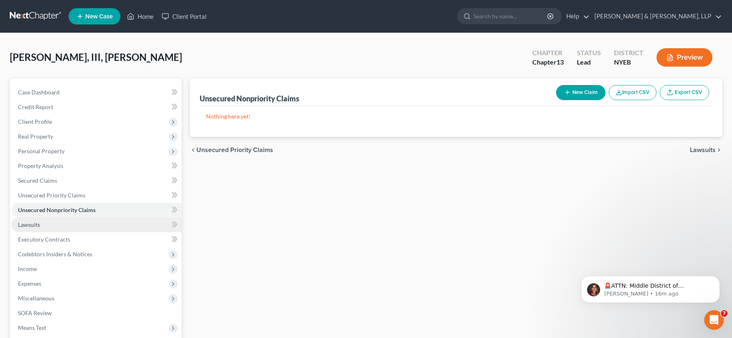
click at [105, 224] on link "Lawsuits" at bounding box center [96, 224] width 170 height 15
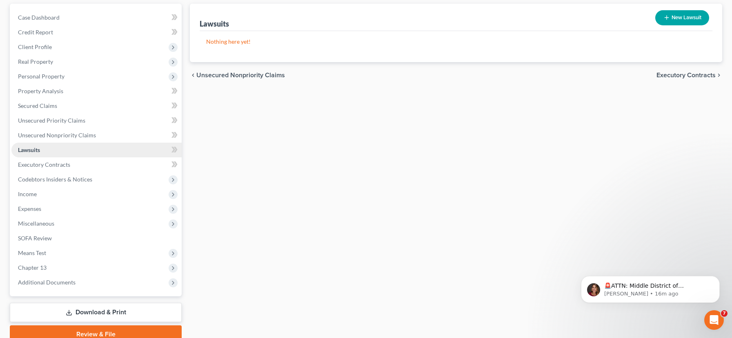
scroll to position [111, 0]
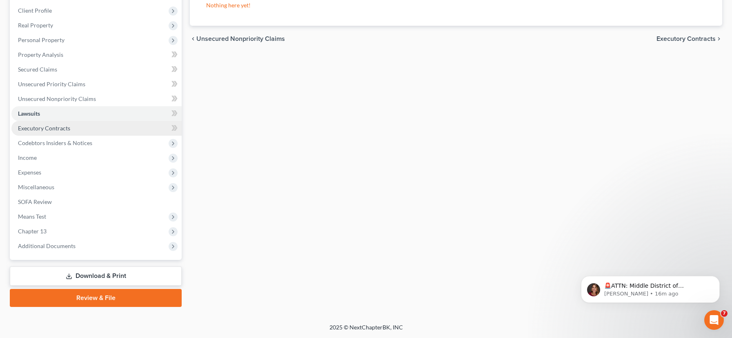
click at [92, 134] on link "Executory Contracts" at bounding box center [96, 128] width 170 height 15
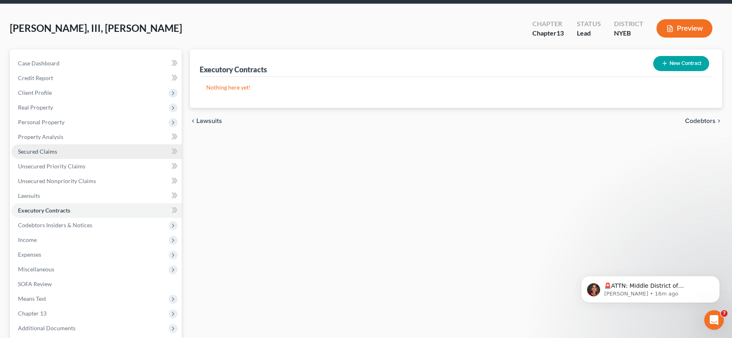
scroll to position [65, 0]
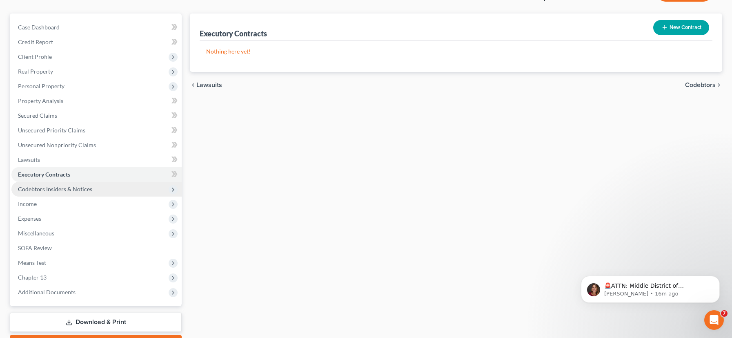
click at [99, 192] on span "Codebtors Insiders & Notices" at bounding box center [96, 189] width 170 height 15
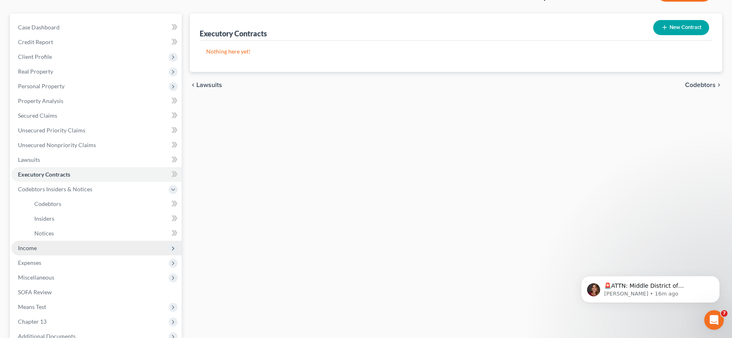
click at [93, 246] on span "Income" at bounding box center [96, 248] width 170 height 15
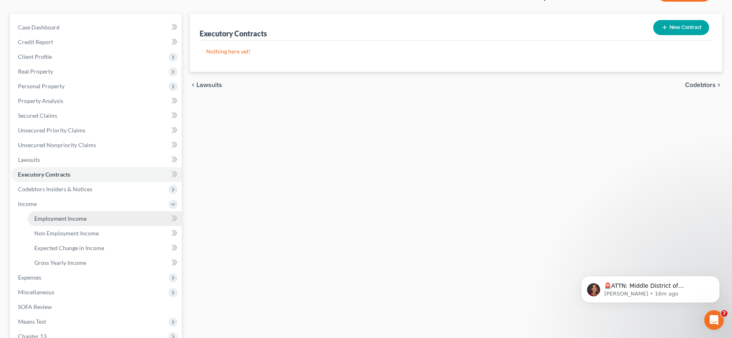
click at [127, 219] on link "Employment Income" at bounding box center [105, 218] width 154 height 15
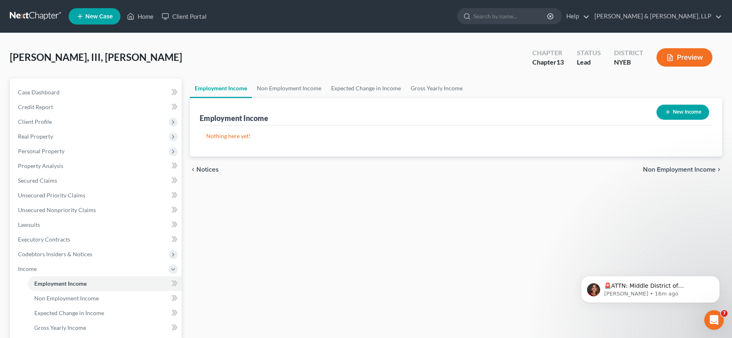
click at [687, 110] on button "New Income" at bounding box center [683, 112] width 53 height 15
select select "0"
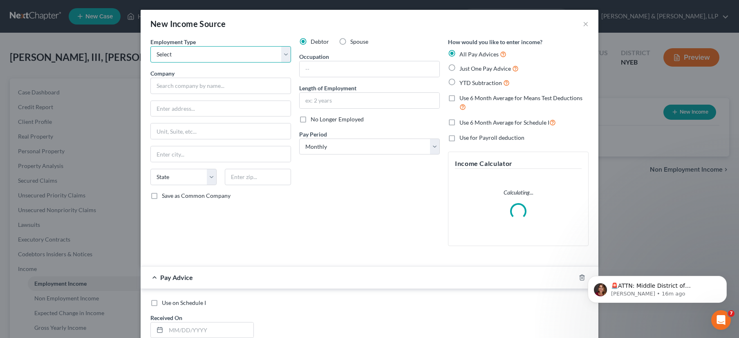
click at [282, 53] on select "Select Full or [DEMOGRAPHIC_DATA] Employment Self Employment" at bounding box center [220, 54] width 141 height 16
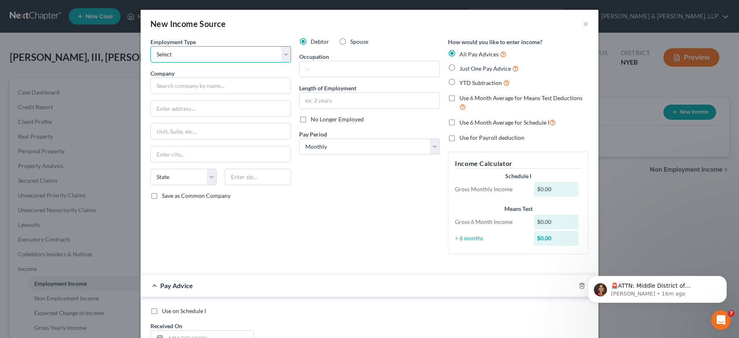
select select "0"
click at [350, 39] on label "Spouse" at bounding box center [359, 42] width 18 height 8
click at [353, 39] on input "Spouse" at bounding box center [355, 40] width 5 height 5
radio input "true"
click at [212, 85] on input "text" at bounding box center [220, 86] width 141 height 16
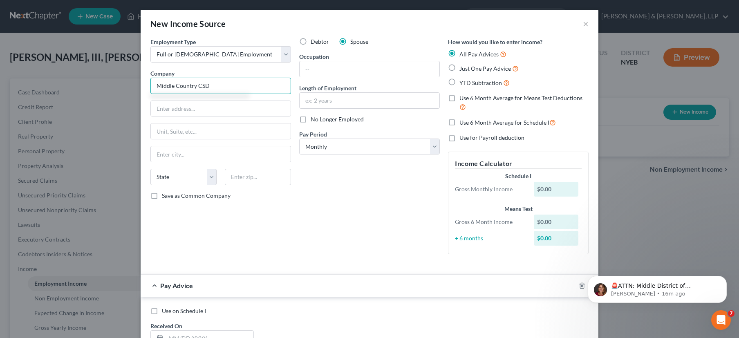
type input "Middle Country CSD"
type input "[GEOGRAPHIC_DATA]"
type input "Centereach"
click at [209, 176] on select "State [US_STATE] AK AR AZ CA CO CT DE DC [GEOGRAPHIC_DATA] [GEOGRAPHIC_DATA] GU…" at bounding box center [183, 177] width 66 height 16
select select "35"
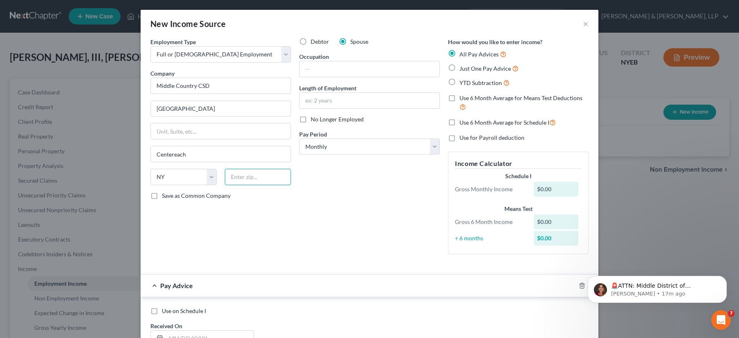
click at [243, 178] on input "text" at bounding box center [258, 177] width 66 height 16
type input "11720"
click at [326, 68] on input "text" at bounding box center [369, 69] width 140 height 16
type input "Lunch Aid"
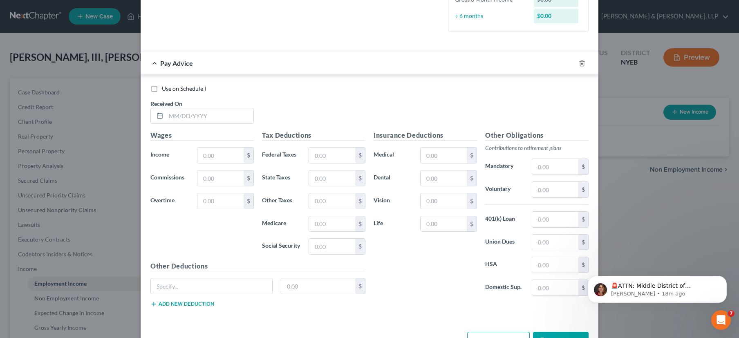
scroll to position [226, 0]
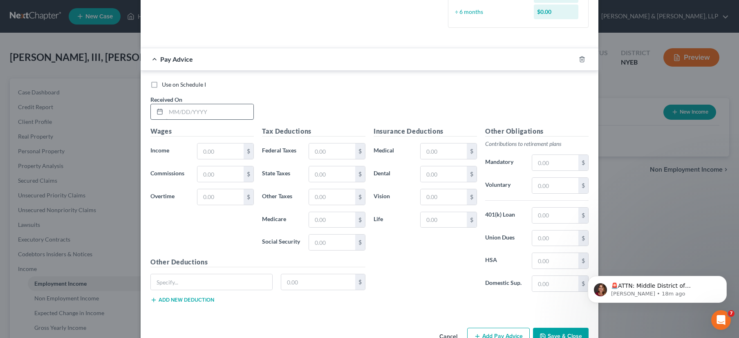
type input "3 years"
click at [174, 110] on input "text" at bounding box center [209, 112] width 87 height 16
click at [181, 115] on input "[DATE]" at bounding box center [209, 112] width 87 height 16
type input "[DATE]"
click at [215, 149] on input "text" at bounding box center [220, 151] width 46 height 16
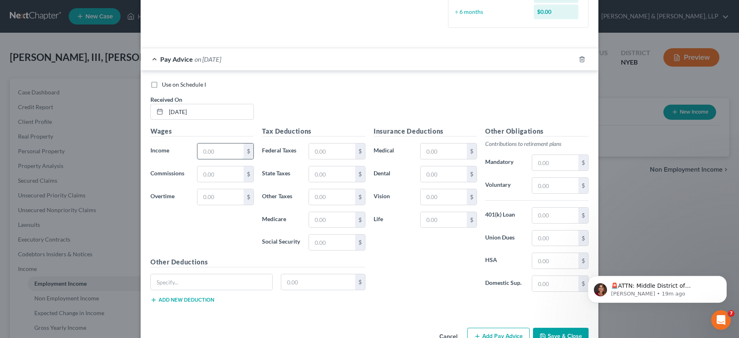
type input "1"
type input "1,425"
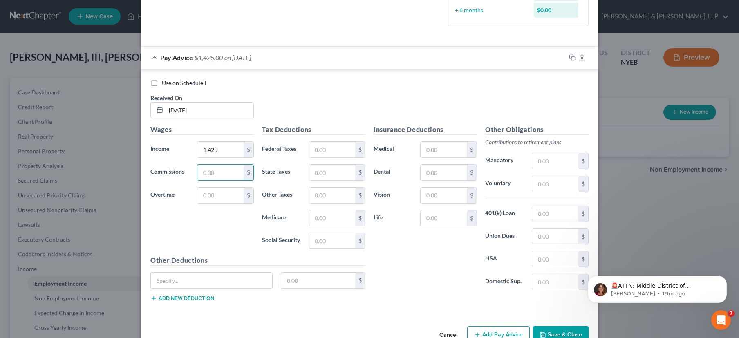
click at [162, 85] on label "Use on Schedule I" at bounding box center [184, 83] width 44 height 8
click at [165, 84] on input "Use on Schedule I" at bounding box center [167, 81] width 5 height 5
checkbox input "true"
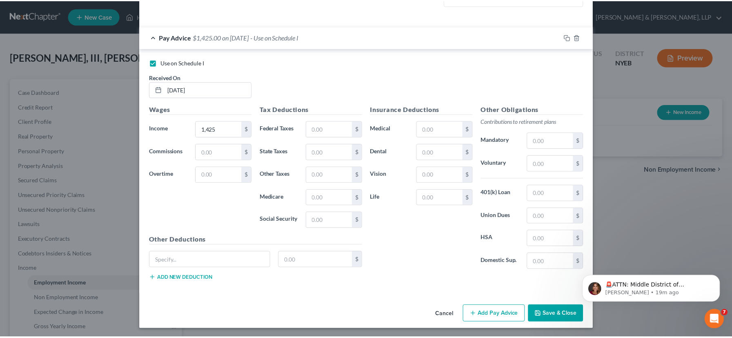
scroll to position [250, 0]
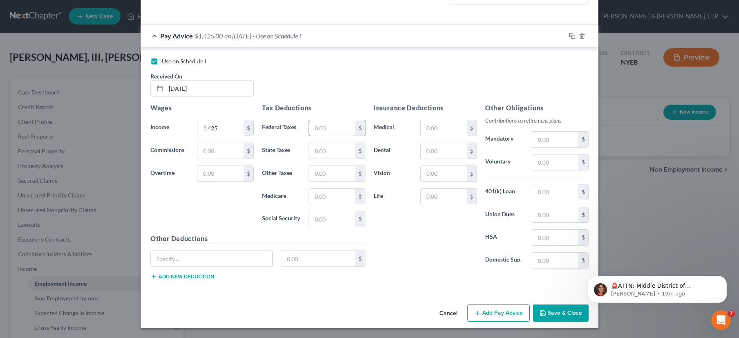
click at [335, 130] on input "text" at bounding box center [332, 128] width 46 height 16
type input "89.90"
click at [324, 192] on input "text" at bounding box center [332, 197] width 46 height 16
type input "21.03"
click at [316, 156] on input "text" at bounding box center [332, 151] width 46 height 16
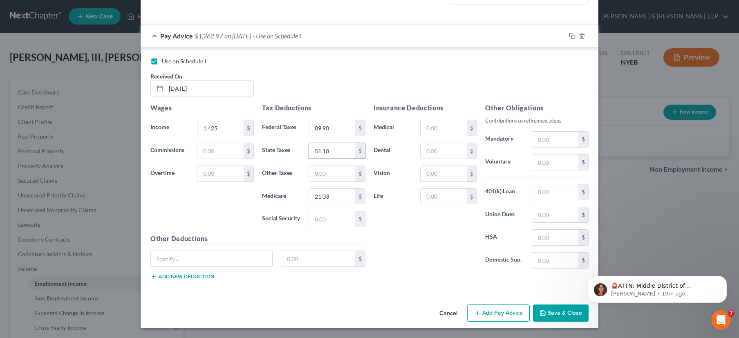
type input "51.10"
click at [569, 313] on button "Save & Close" at bounding box center [561, 312] width 56 height 17
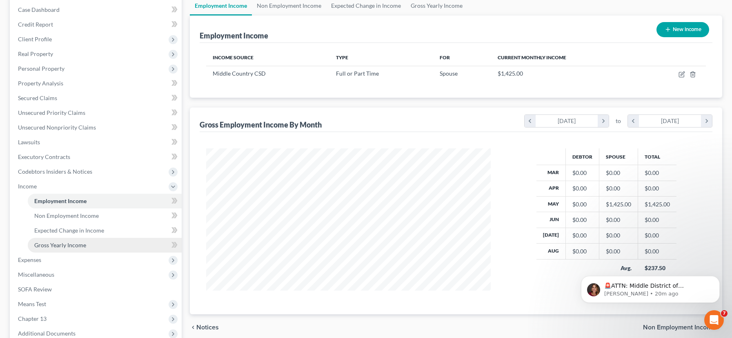
scroll to position [117, 0]
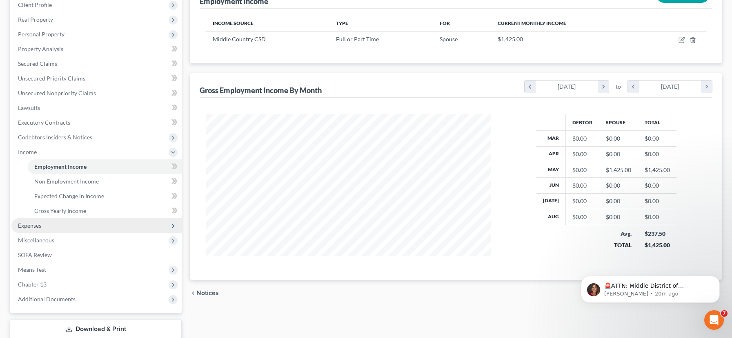
click at [76, 223] on span "Expenses" at bounding box center [96, 225] width 170 height 15
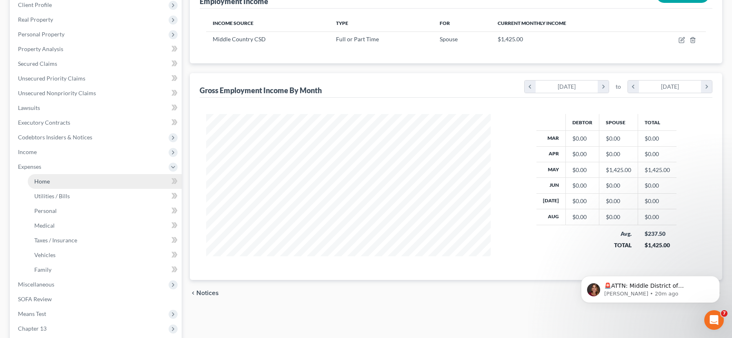
click at [159, 184] on link "Home" at bounding box center [105, 181] width 154 height 15
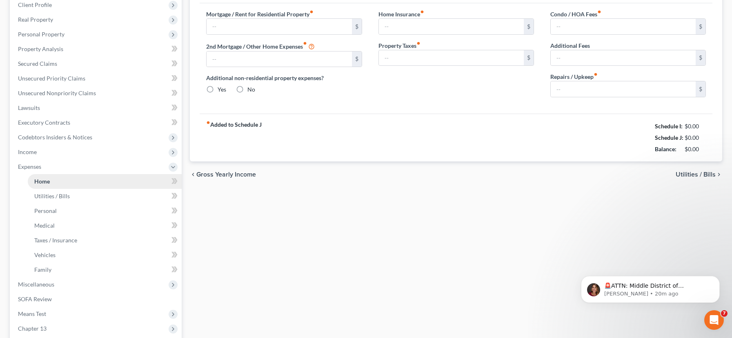
type input "0.00"
radio input "true"
type input "0.00"
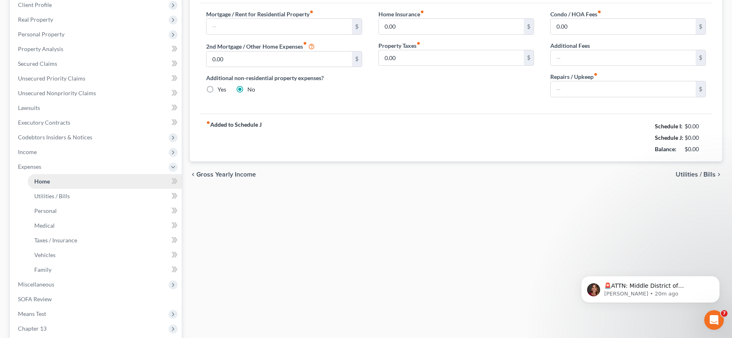
type input "0.00"
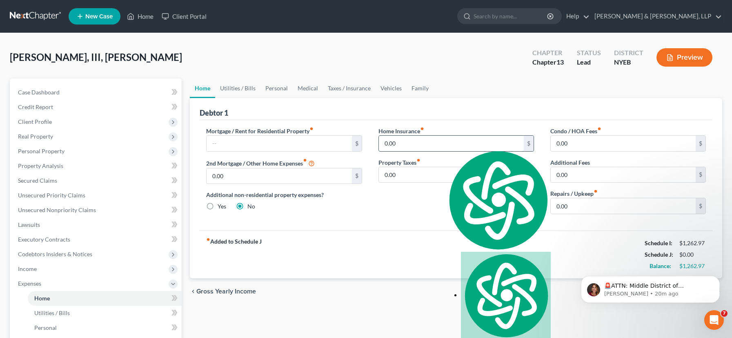
click at [441, 144] on input "0.00" at bounding box center [451, 144] width 145 height 16
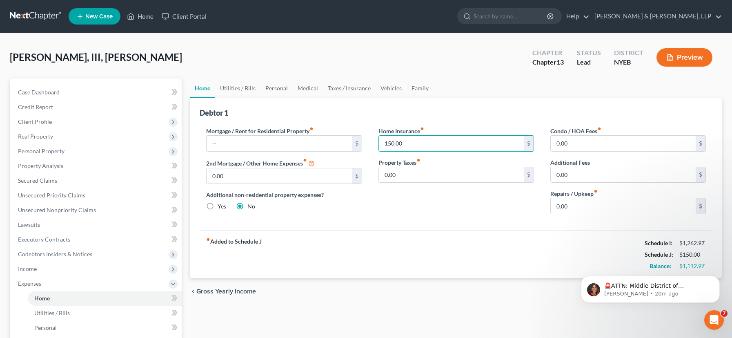
type input "150.00"
click at [451, 205] on div "Home Insurance fiber_manual_record 150.00 $ Property Taxes fiber_manual_record …" at bounding box center [457, 174] width 172 height 94
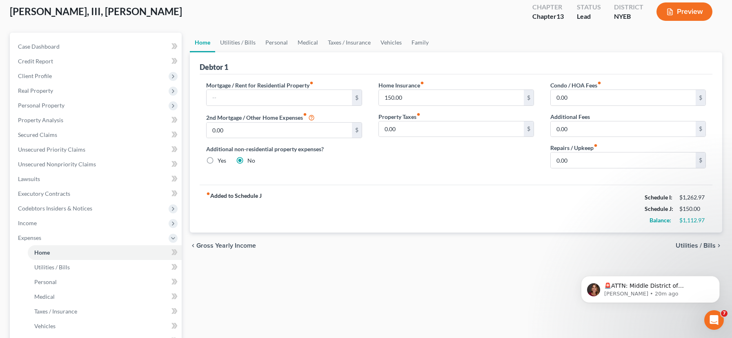
scroll to position [39, 0]
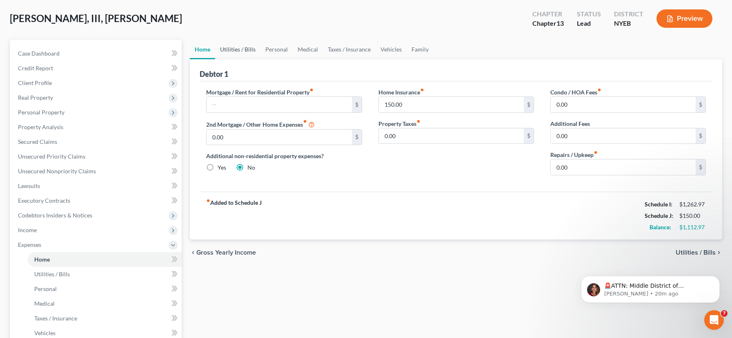
click at [240, 50] on link "Utilities / Bills" at bounding box center [237, 50] width 45 height 20
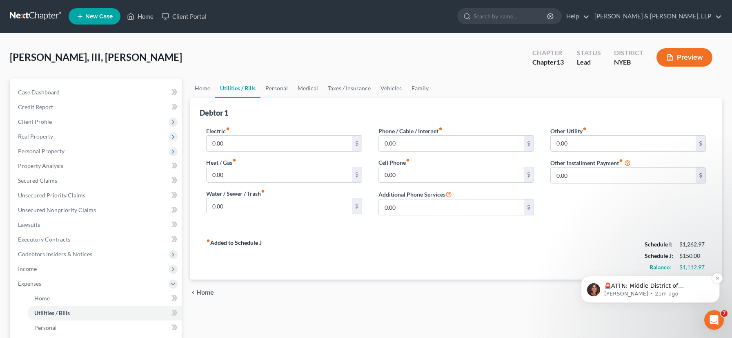
click at [657, 291] on p "[PERSON_NAME] • 21m ago" at bounding box center [657, 293] width 105 height 7
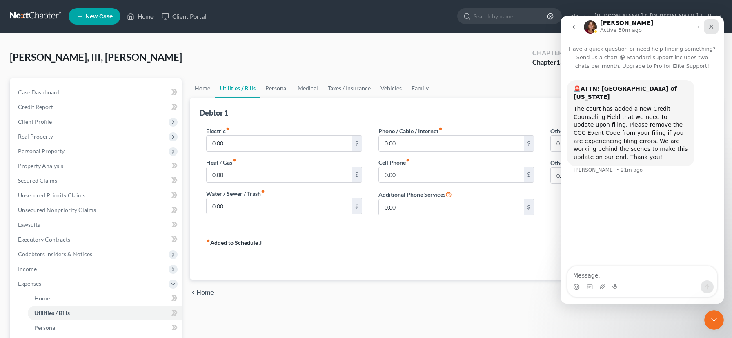
click at [708, 27] on icon "Close" at bounding box center [711, 26] width 7 height 7
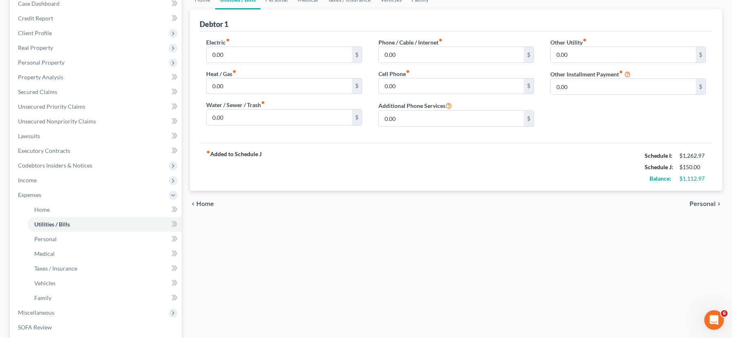
scroll to position [55, 0]
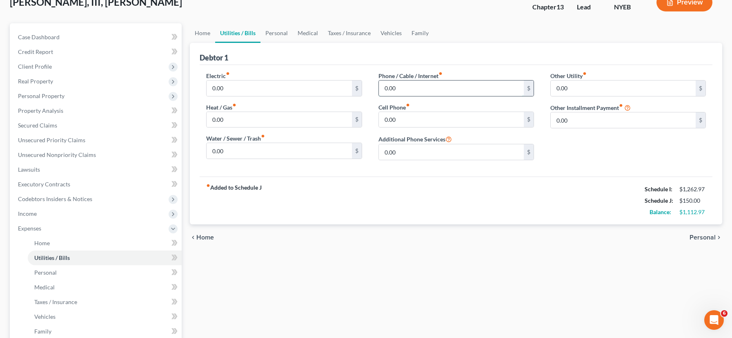
click at [411, 90] on input "0.00" at bounding box center [451, 88] width 145 height 16
type input "150"
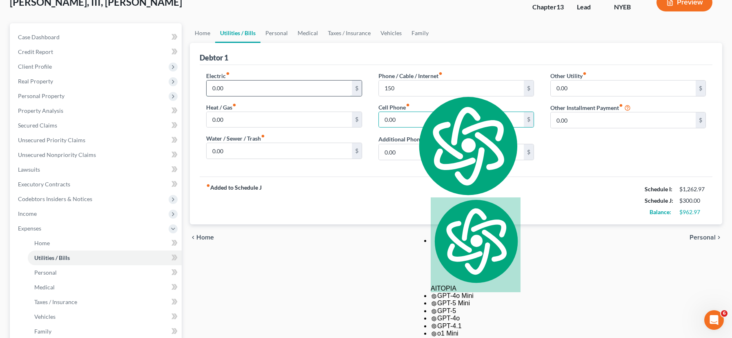
click at [225, 91] on input "0.00" at bounding box center [279, 88] width 145 height 16
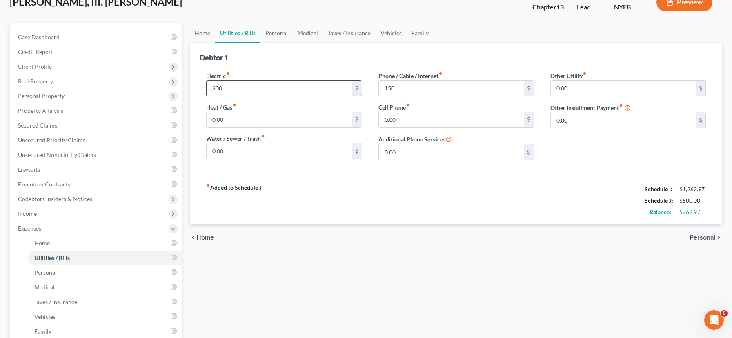
type input "200"
type input "1"
type input "150"
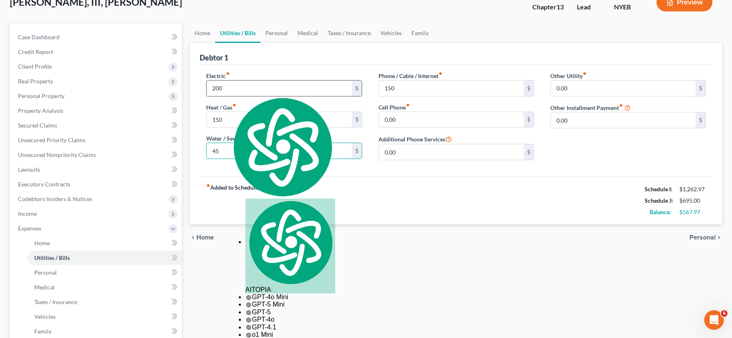
type input "45"
click at [406, 121] on input "0.00" at bounding box center [451, 120] width 145 height 16
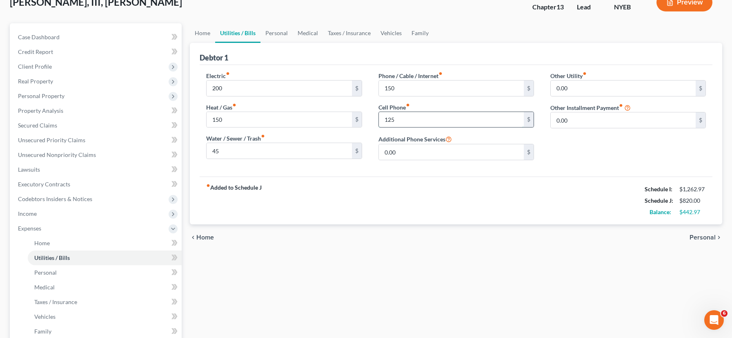
type input "125"
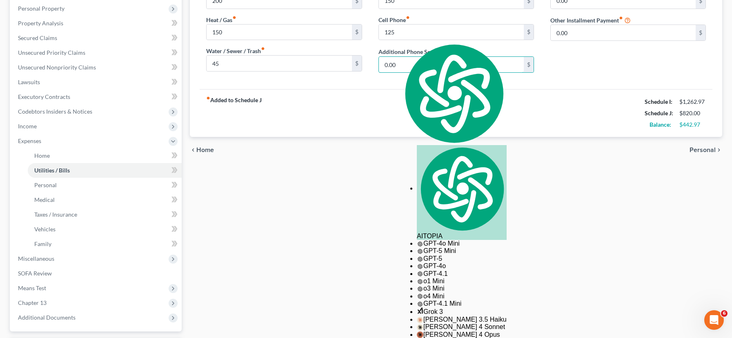
scroll to position [137, 0]
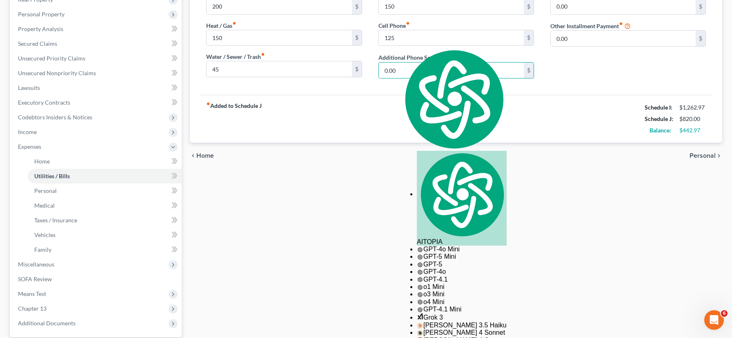
click at [705, 156] on span "Personal" at bounding box center [703, 155] width 26 height 7
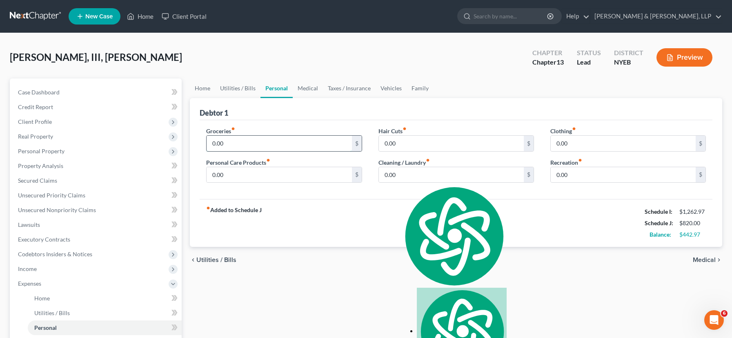
click at [248, 144] on input "0.00" at bounding box center [279, 144] width 145 height 16
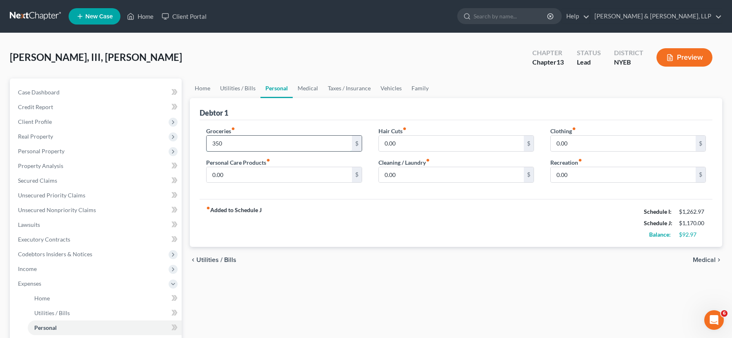
type input "350"
type input "30"
type input "50"
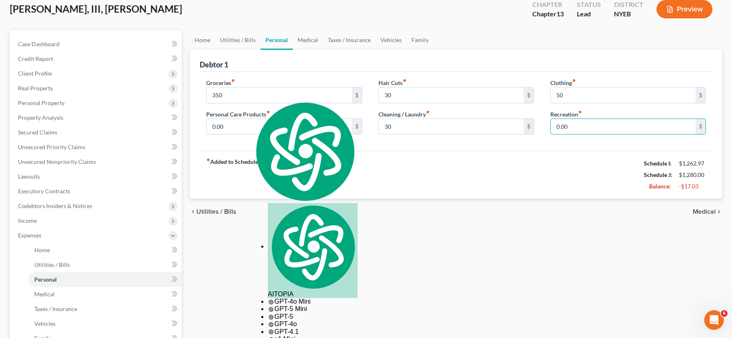
scroll to position [150, 0]
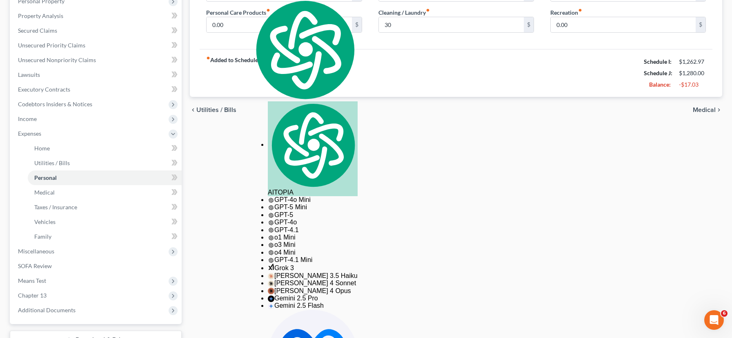
click at [702, 112] on span "Medical" at bounding box center [704, 110] width 23 height 7
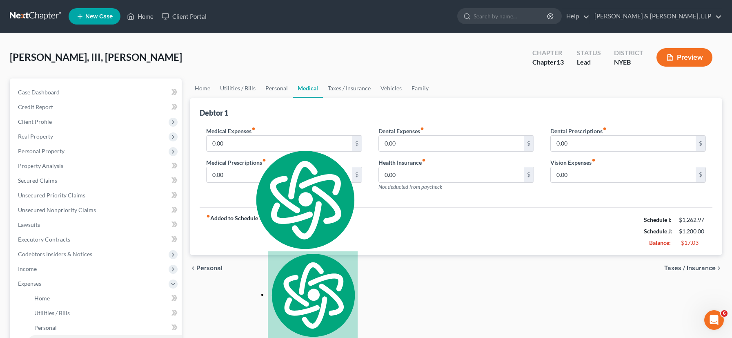
click at [706, 270] on span "Taxes / Insurance" at bounding box center [690, 268] width 51 height 7
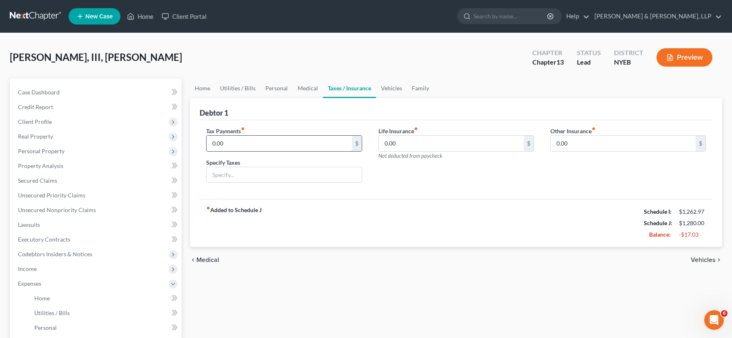
click at [230, 148] on input "0.00" at bounding box center [279, 144] width 145 height 16
click at [388, 85] on link "Vehicles" at bounding box center [391, 88] width 31 height 20
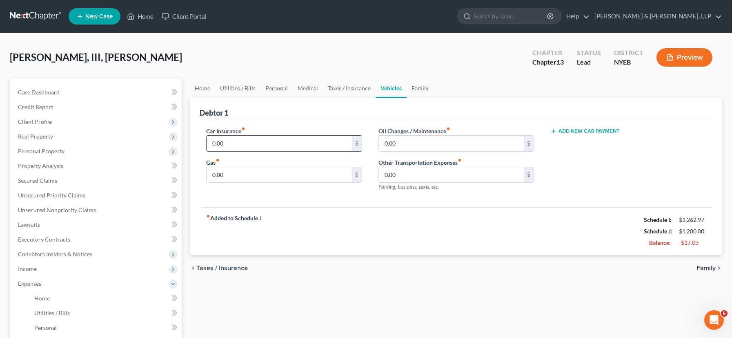
drag, startPoint x: 228, startPoint y: 146, endPoint x: 209, endPoint y: 141, distance: 19.9
click at [209, 141] on input "0.00" at bounding box center [279, 144] width 145 height 16
type input "125"
type input "120"
type input "30"
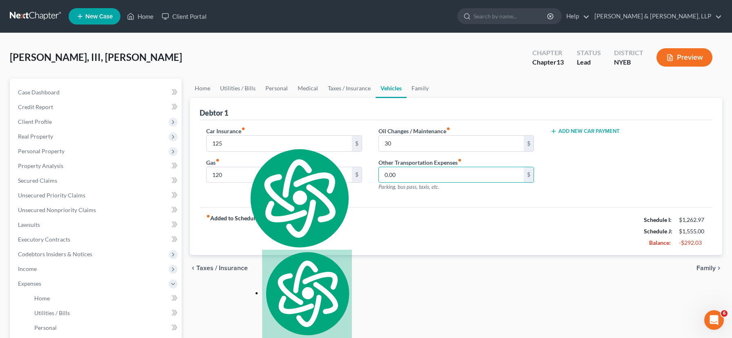
click at [706, 268] on span "Family" at bounding box center [706, 268] width 19 height 7
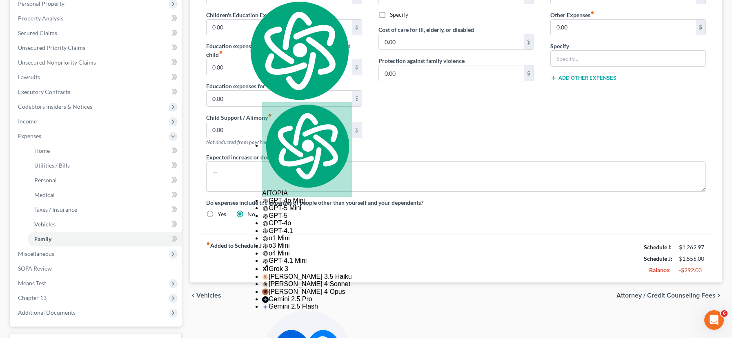
scroll to position [153, 0]
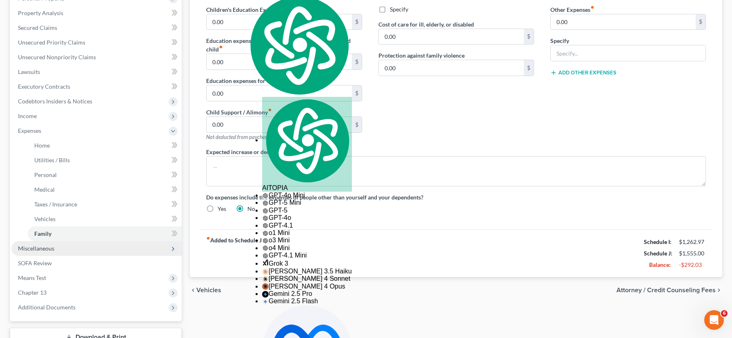
click at [55, 251] on span "Miscellaneous" at bounding box center [96, 248] width 170 height 15
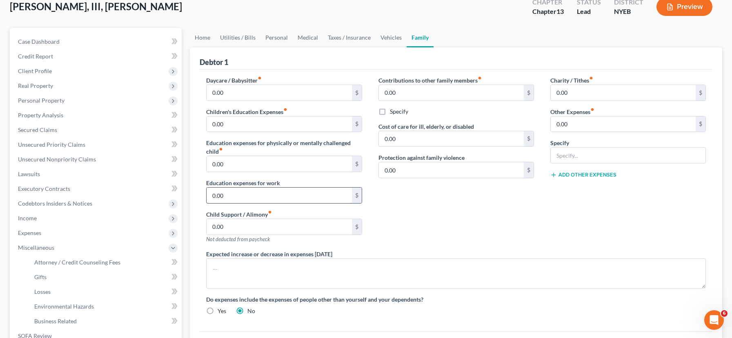
scroll to position [185, 0]
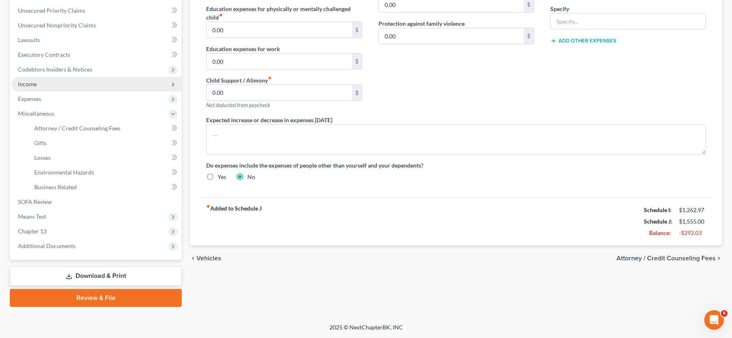
click at [72, 89] on span "Income" at bounding box center [96, 84] width 170 height 15
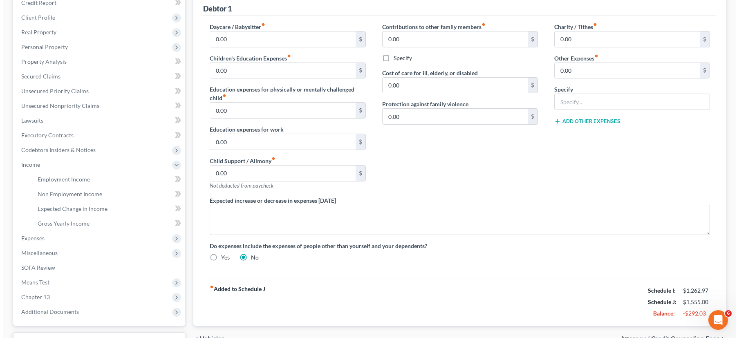
scroll to position [170, 0]
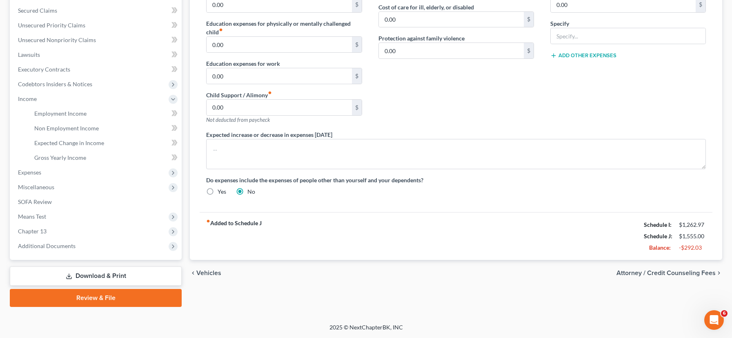
click at [110, 301] on link "Review & File" at bounding box center [96, 298] width 172 height 18
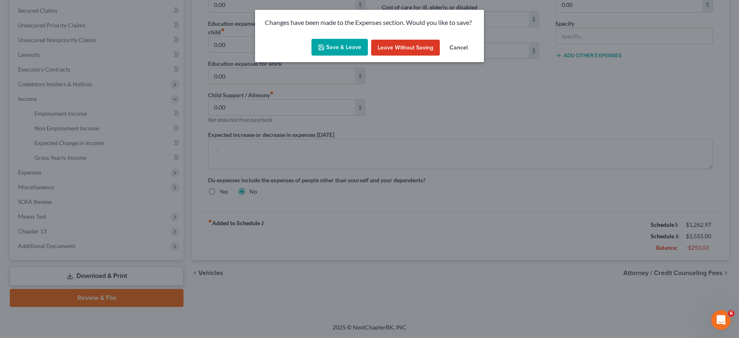
click at [352, 45] on button "Save & Leave" at bounding box center [339, 47] width 56 height 17
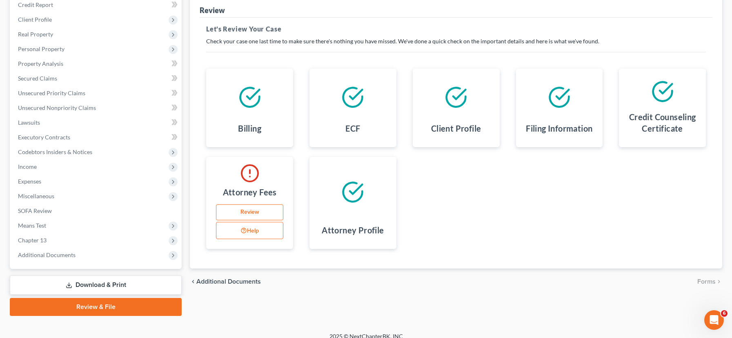
scroll to position [111, 0]
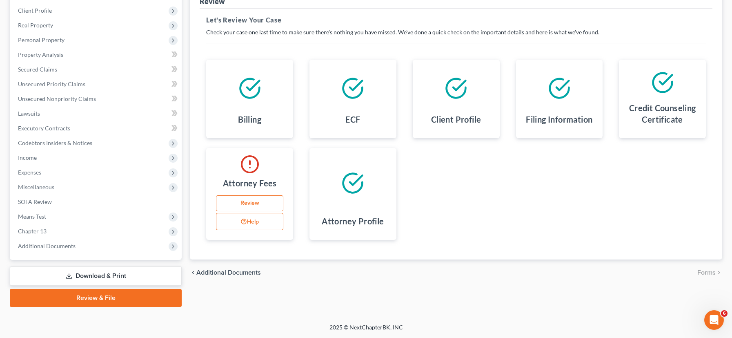
click at [254, 202] on link "Review" at bounding box center [249, 203] width 67 height 16
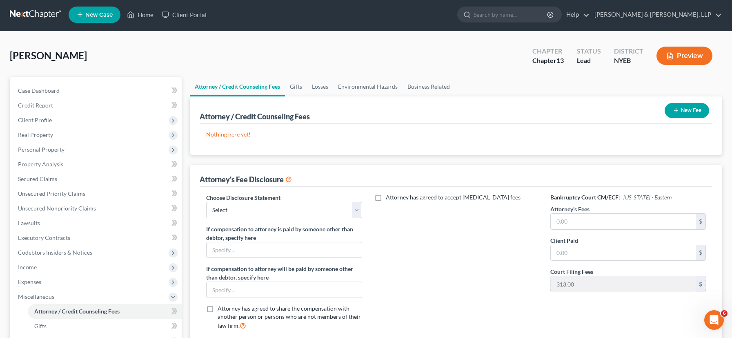
scroll to position [141, 0]
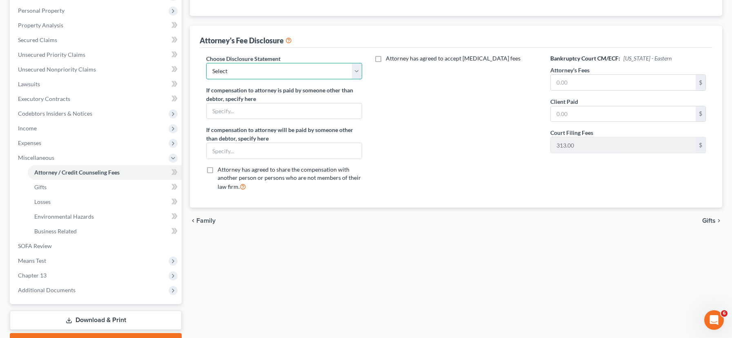
click at [356, 72] on select "Select Attorney" at bounding box center [284, 71] width 156 height 16
select select "0"
click at [622, 84] on input "text" at bounding box center [623, 83] width 145 height 16
type input "3,500"
click at [581, 116] on input "text" at bounding box center [623, 114] width 145 height 16
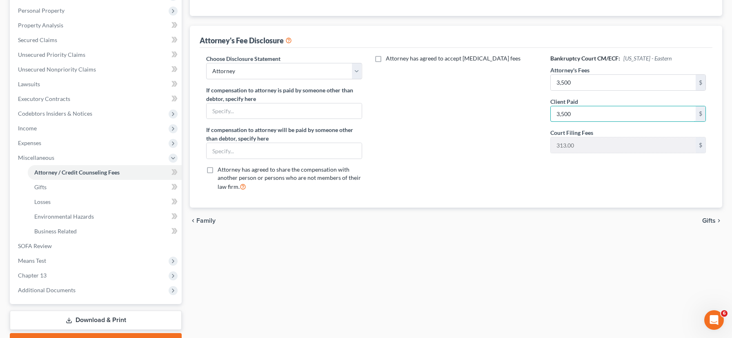
type input "3,500"
click at [713, 222] on span "Gifts" at bounding box center [709, 220] width 13 height 7
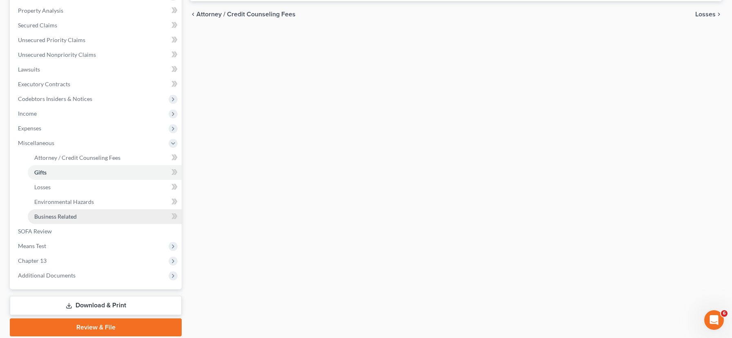
scroll to position [185, 0]
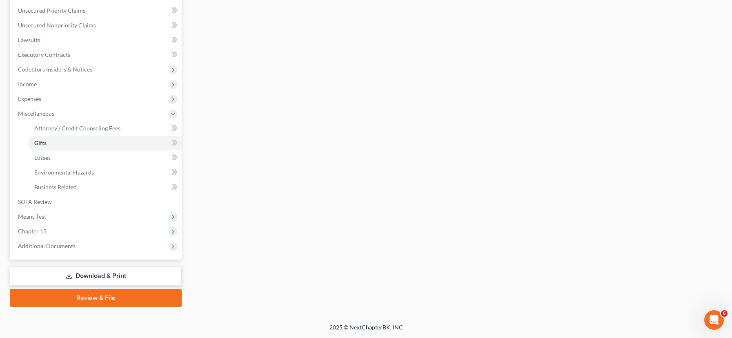
click at [98, 293] on link "Review & File" at bounding box center [96, 298] width 172 height 18
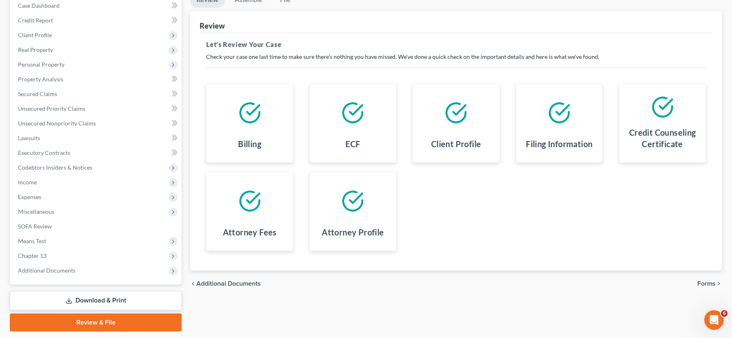
scroll to position [111, 0]
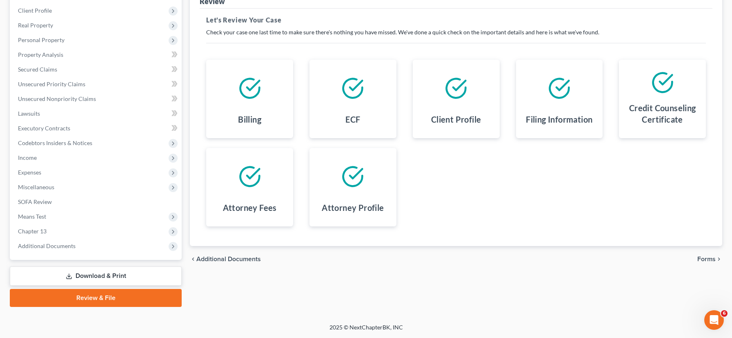
click at [713, 259] on span "Forms" at bounding box center [707, 259] width 18 height 7
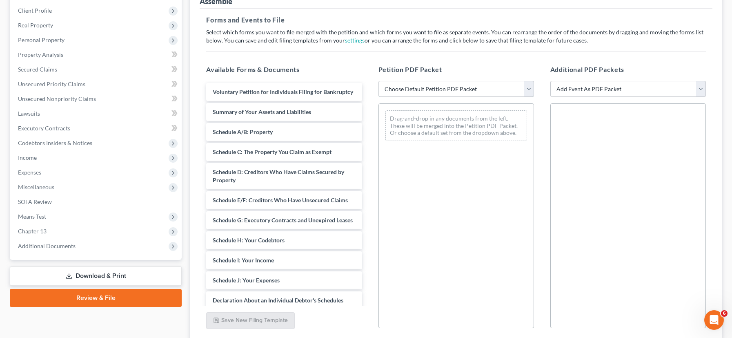
click at [526, 85] on select "Choose Default Petition PDF Packet Complete Bankruptcy Petition (all forms and …" at bounding box center [457, 89] width 156 height 16
select select "1"
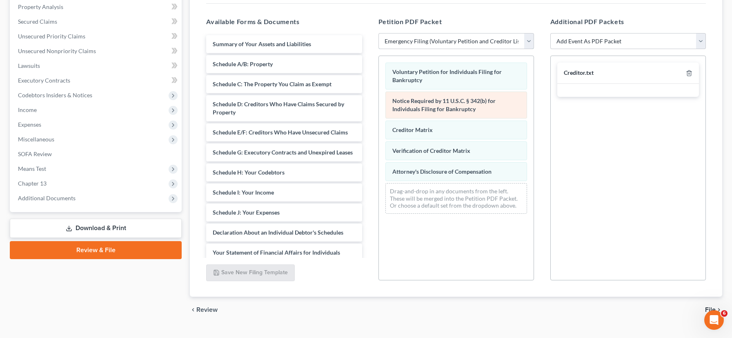
scroll to position [175, 0]
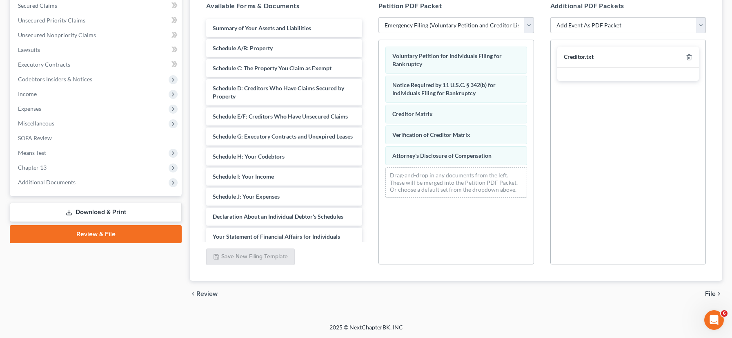
click at [710, 293] on span "File" at bounding box center [710, 293] width 11 height 7
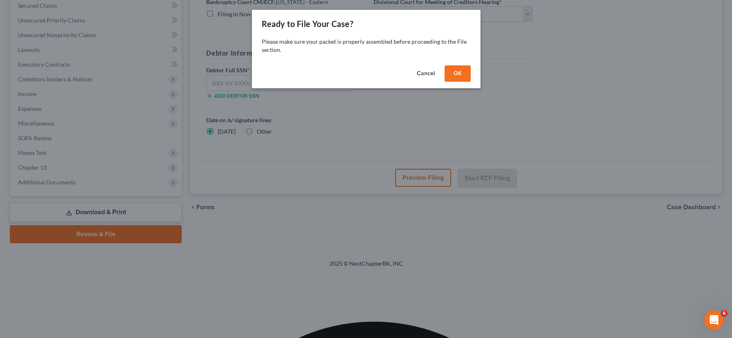
scroll to position [111, 0]
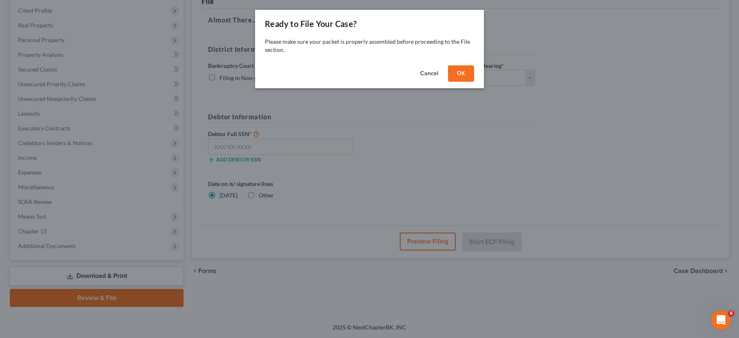
click at [431, 73] on button "Cancel" at bounding box center [428, 73] width 31 height 16
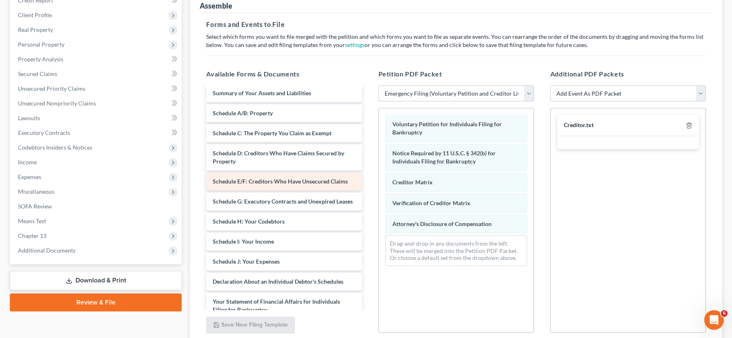
scroll to position [0, 0]
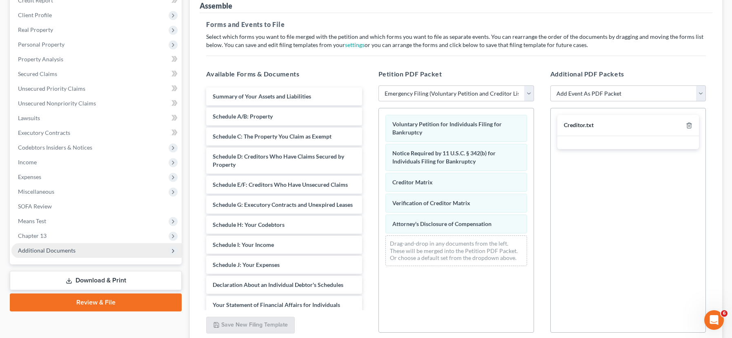
click at [136, 254] on span "Additional Documents" at bounding box center [96, 250] width 170 height 15
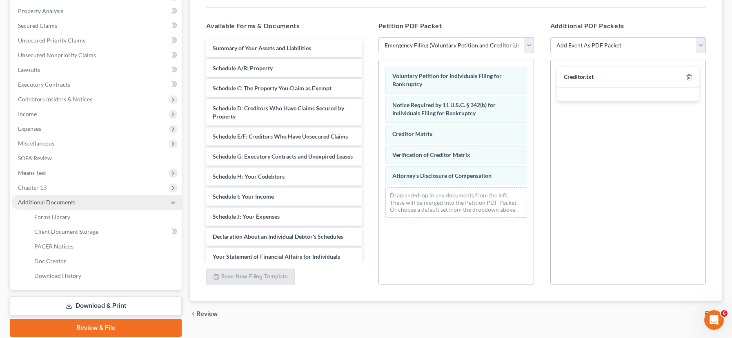
scroll to position [157, 0]
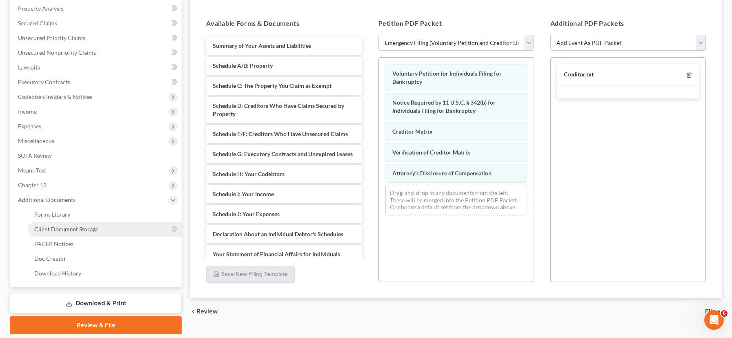
click at [134, 225] on link "Client Document Storage" at bounding box center [105, 229] width 154 height 15
